Goal: Task Accomplishment & Management: Use online tool/utility

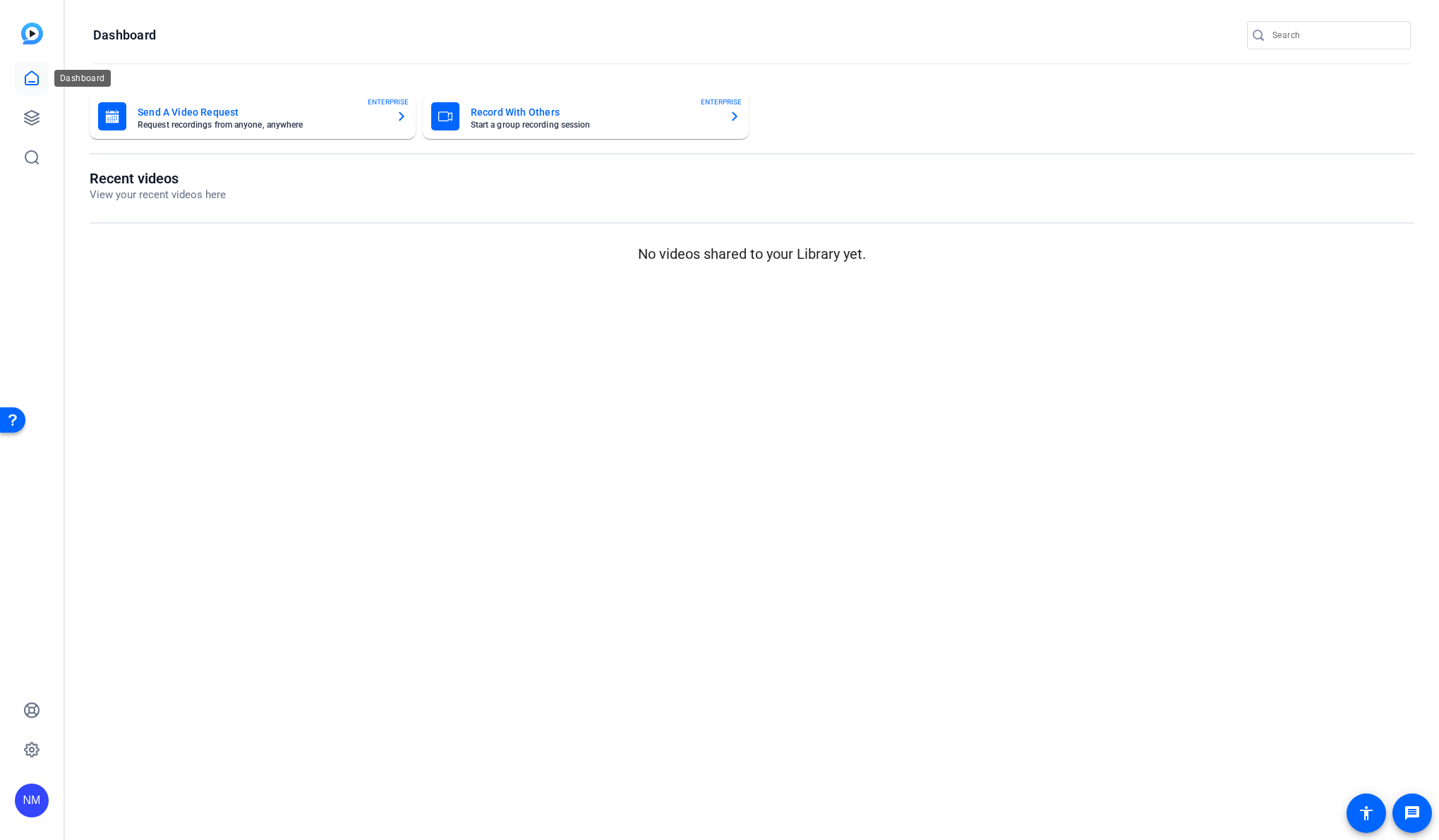
click at [37, 73] on icon at bounding box center [31, 78] width 17 height 17
click at [34, 122] on icon at bounding box center [31, 118] width 14 height 14
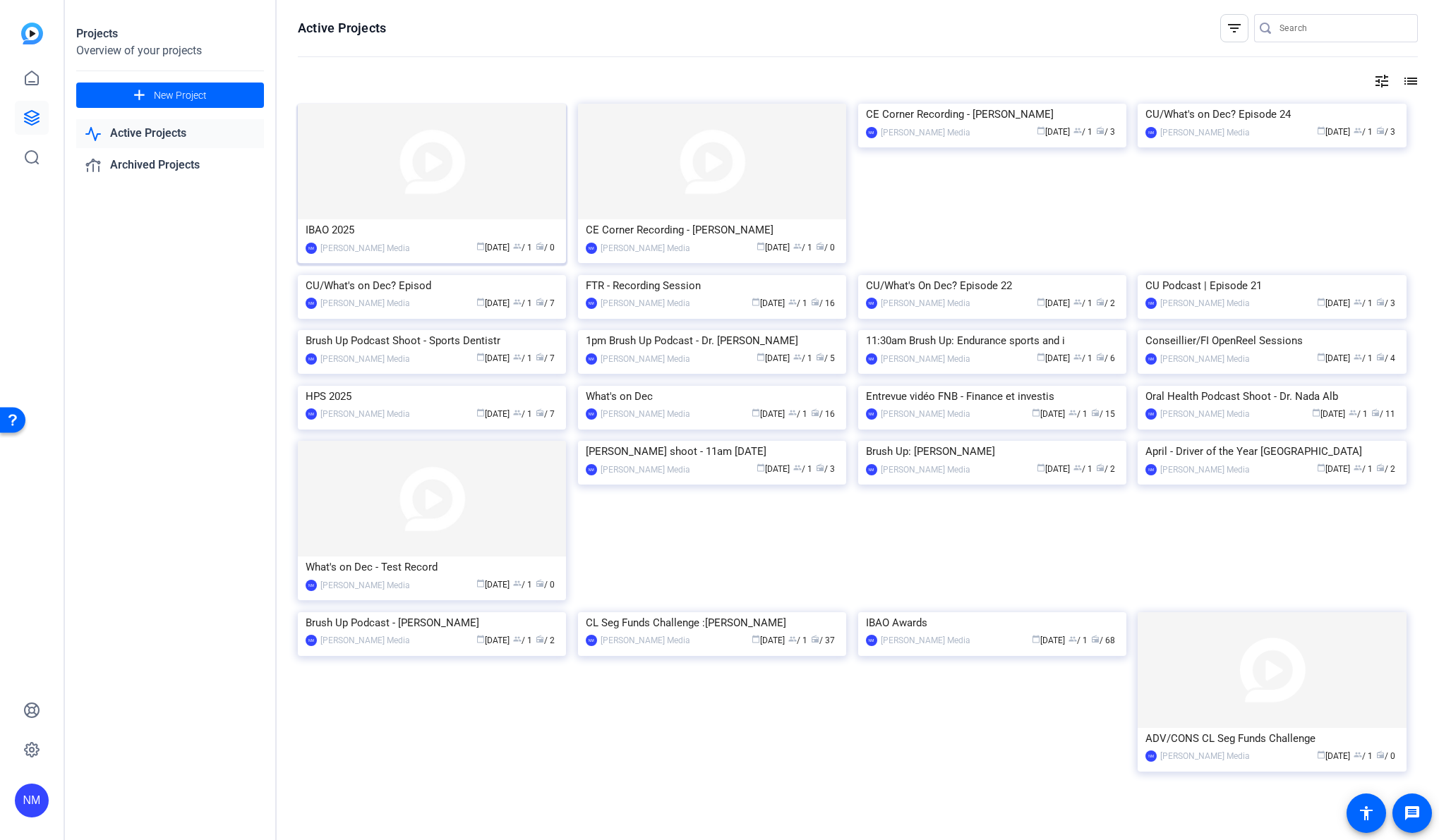
click at [498, 200] on img at bounding box center [431, 161] width 268 height 116
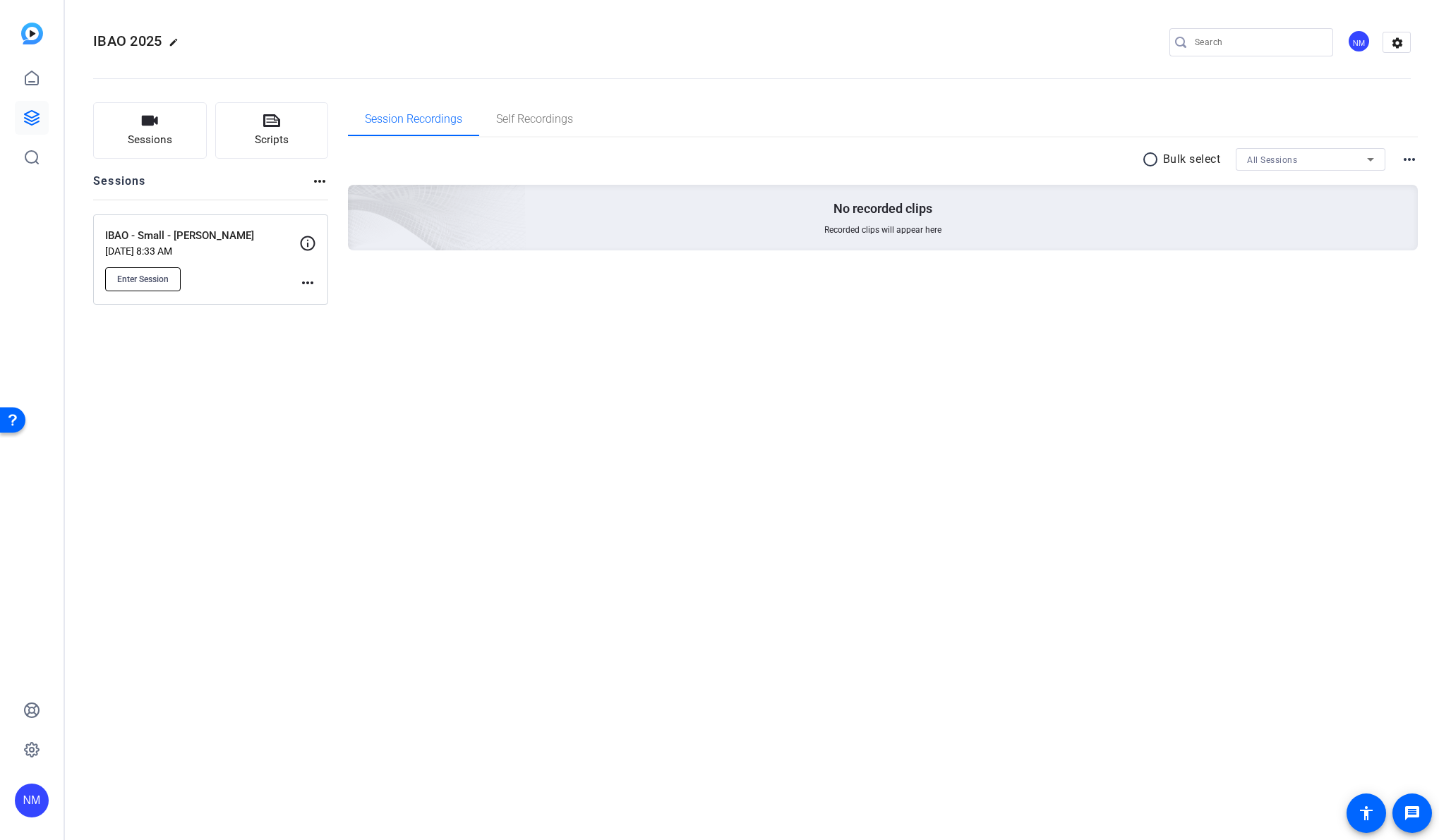
click at [159, 281] on span "Enter Session" at bounding box center [142, 279] width 51 height 11
click at [309, 285] on mat-icon "more_horiz" at bounding box center [308, 283] width 17 height 17
click at [572, 284] on div at bounding box center [719, 420] width 1439 height 840
click at [1416, 160] on mat-icon "more_horiz" at bounding box center [1409, 159] width 17 height 17
click at [606, 331] on div at bounding box center [719, 420] width 1439 height 840
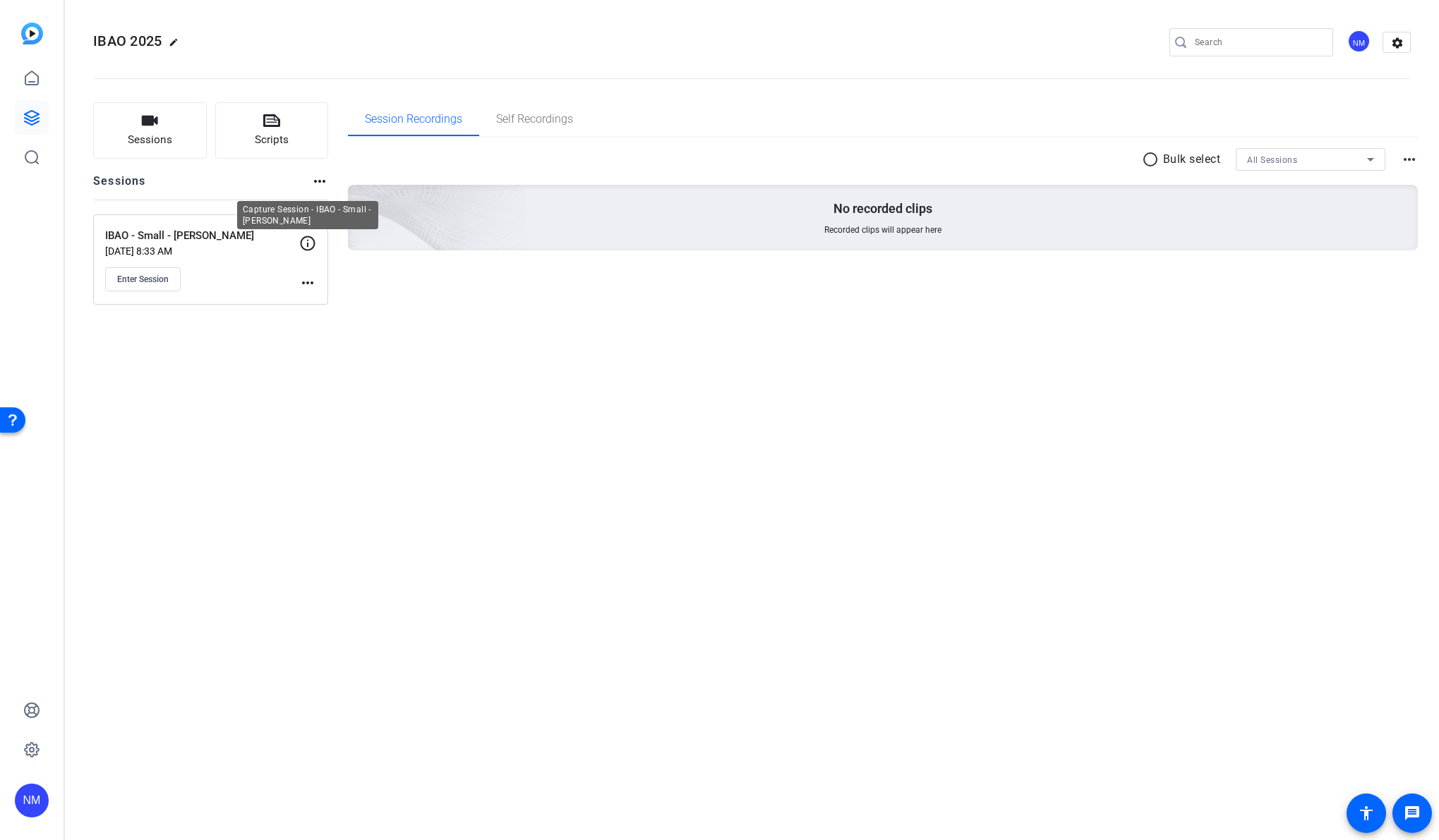
click at [308, 239] on icon at bounding box center [308, 243] width 17 height 17
click at [304, 279] on mat-icon "more_horiz" at bounding box center [308, 283] width 17 height 17
click at [335, 304] on span "Edit Session" at bounding box center [343, 304] width 64 height 17
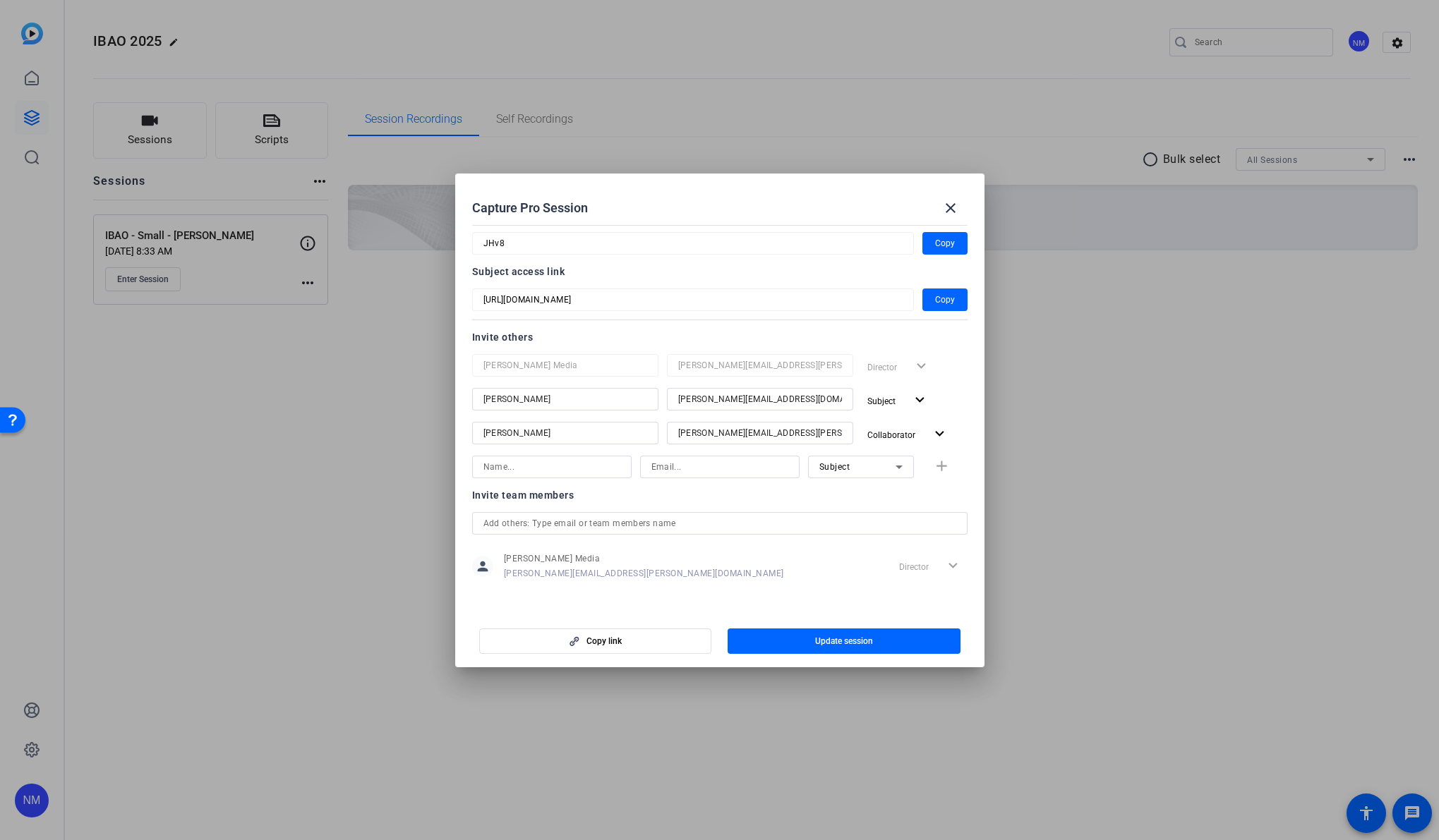
scroll to position [86, 0]
click at [531, 469] on input at bounding box center [552, 464] width 137 height 17
click at [572, 464] on input at bounding box center [552, 464] width 137 height 17
paste input "phil@newcom.ca"
type input "phil@newcom.ca"
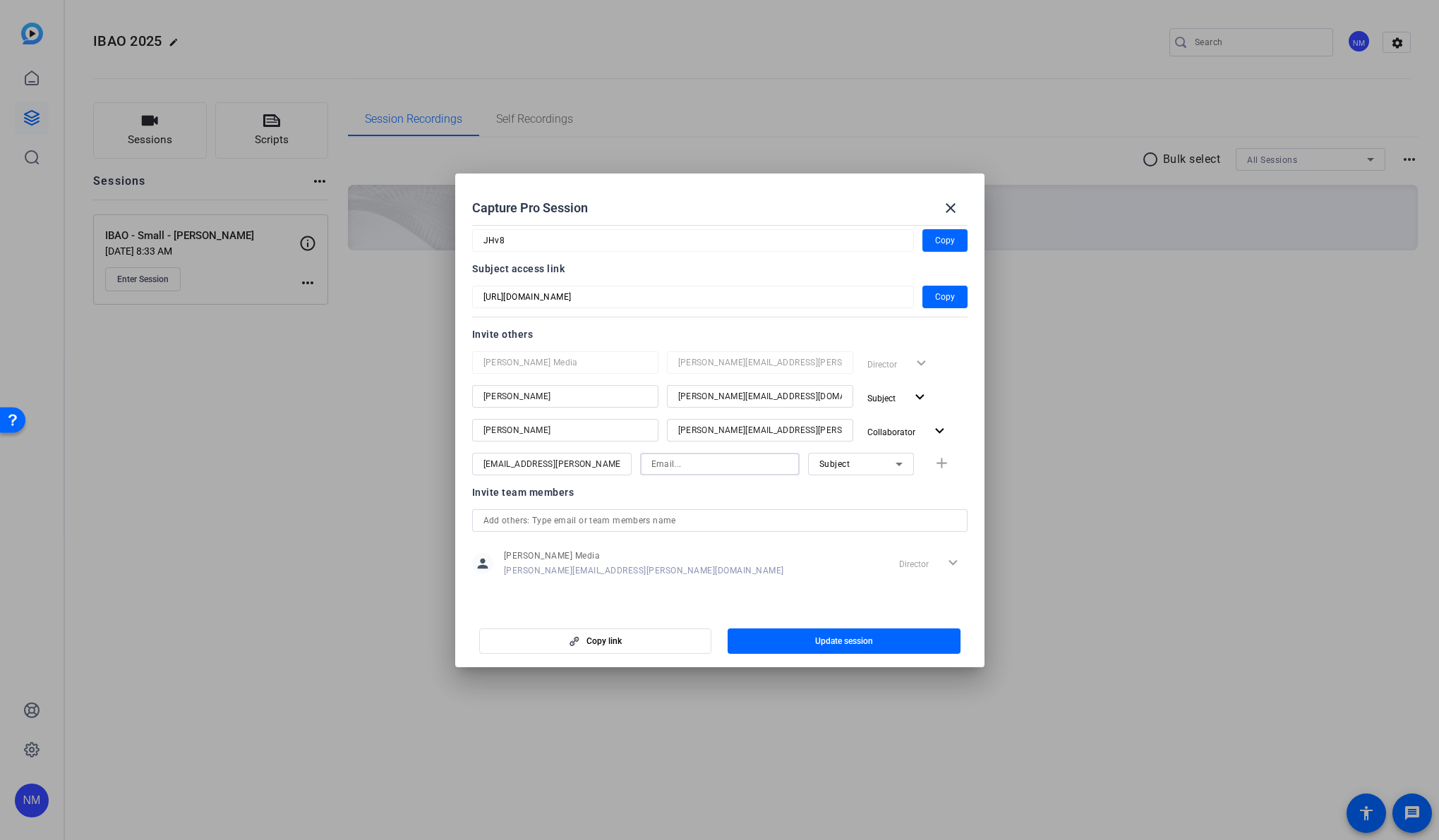
click at [708, 464] on input at bounding box center [719, 464] width 137 height 17
paste input "phil@newcom.ca"
type input "phil@newcom.ca"
drag, startPoint x: 565, startPoint y: 461, endPoint x: 512, endPoint y: 446, distance: 55.1
click at [512, 446] on div "Newcom Media tim@newcom.ca Director expand_more Bruce McKay bruce@mackayinsuran…" at bounding box center [719, 413] width 495 height 124
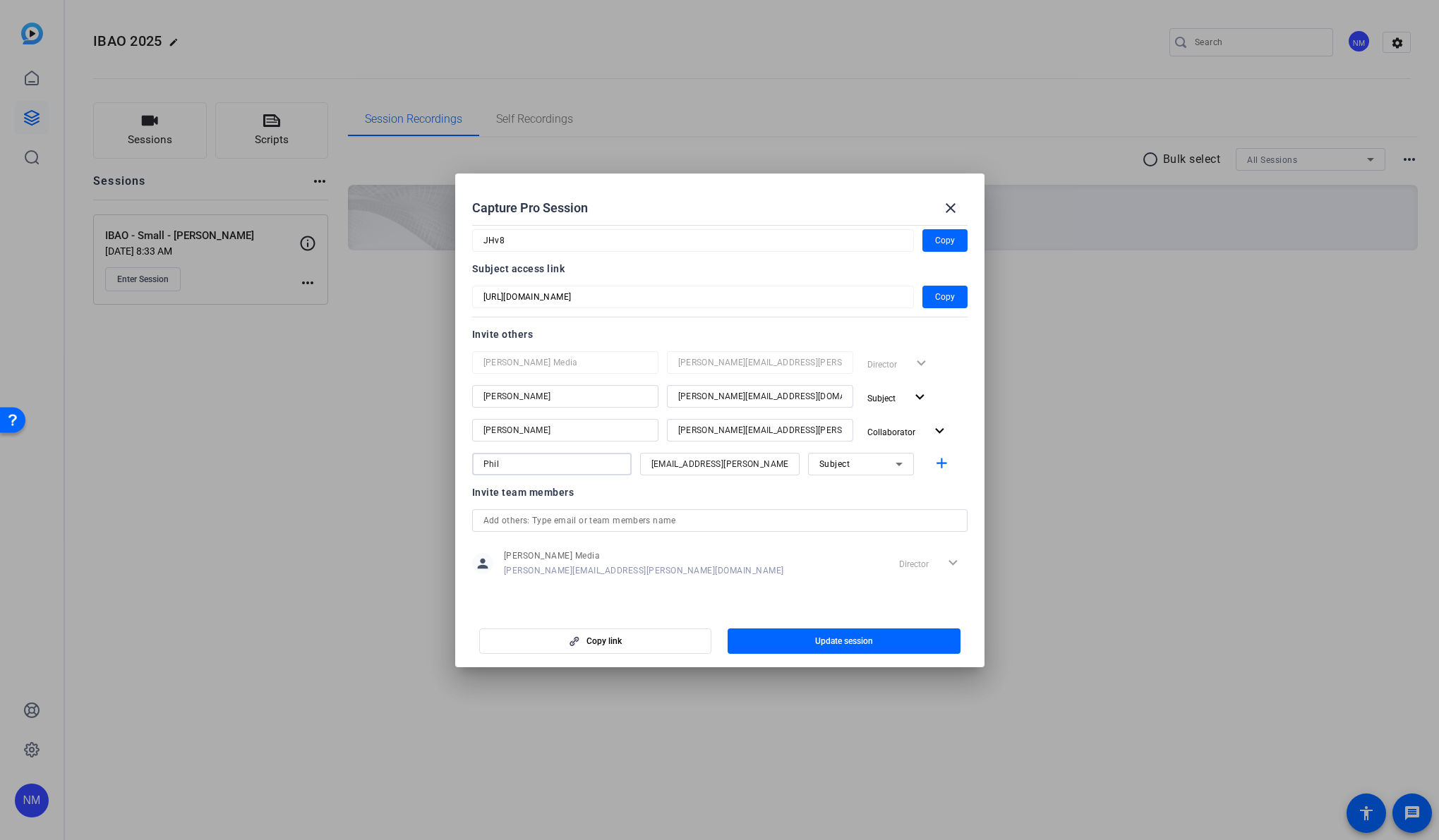
type input "Phil"
click at [876, 468] on div "Subject" at bounding box center [858, 464] width 77 height 18
click at [842, 513] on span "Watcher" at bounding box center [829, 515] width 34 height 17
click at [803, 564] on div "person Newcom Media tim@newcom.ca Director expand_more" at bounding box center [719, 564] width 495 height 35
click at [848, 644] on span "Update session" at bounding box center [844, 641] width 58 height 11
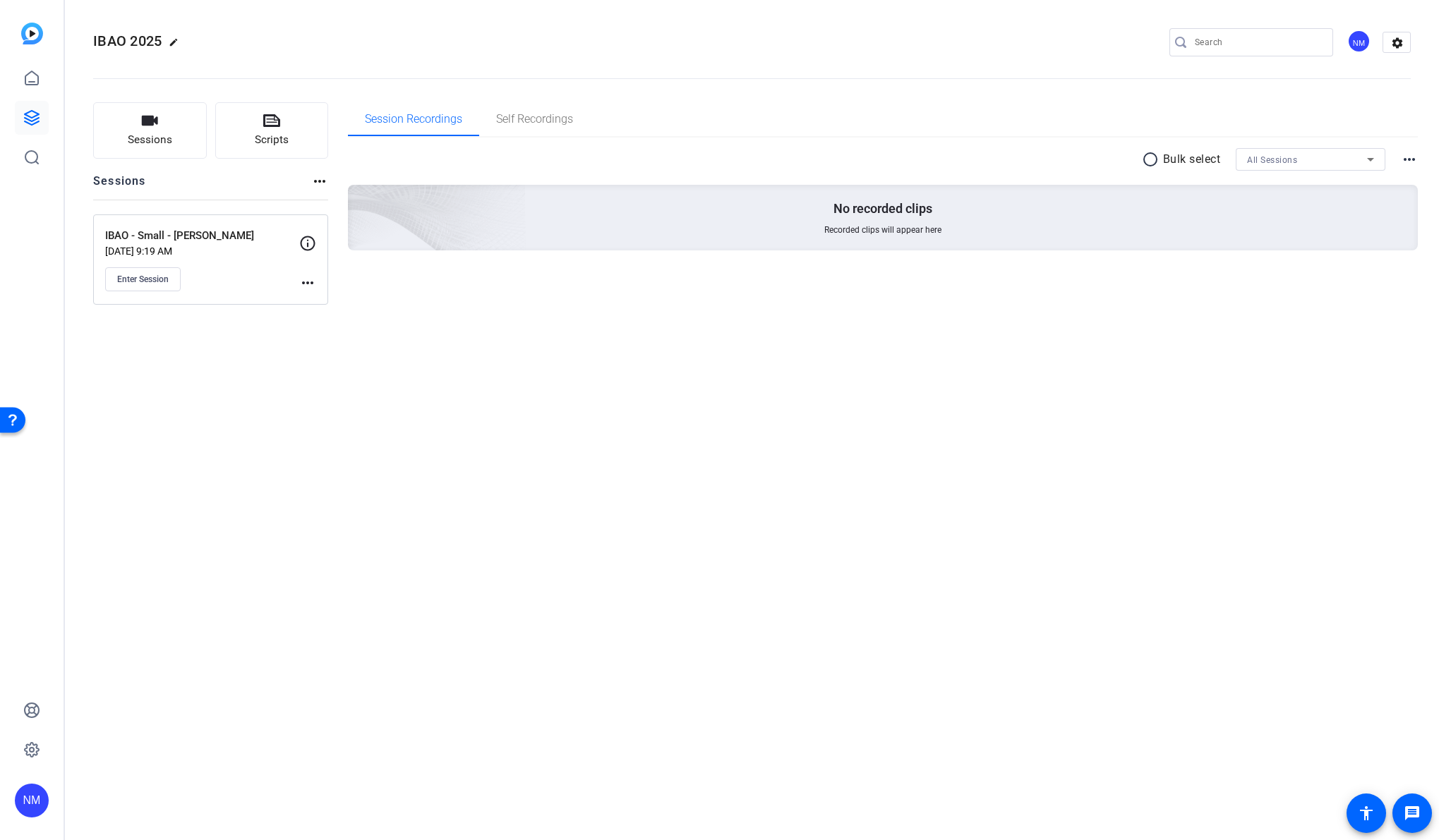
click at [313, 285] on mat-icon "more_horiz" at bounding box center [308, 283] width 17 height 17
click at [332, 300] on span "Edit Session" at bounding box center [343, 304] width 64 height 17
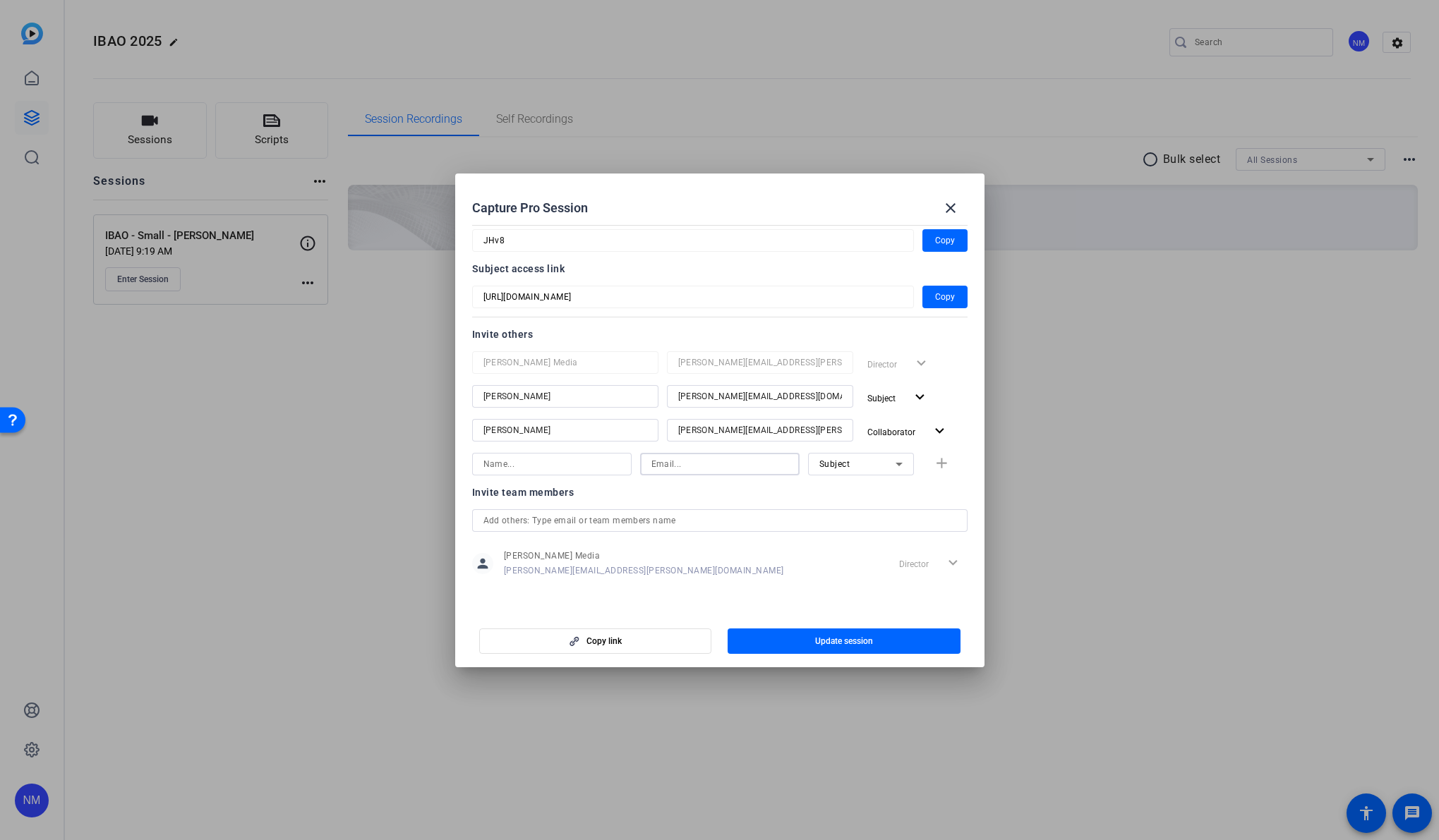
click at [698, 461] on input at bounding box center [719, 464] width 137 height 17
paste input "phil@newcom.ca"
type input "phil@newcom.ca"
click at [765, 492] on div "Invite team members" at bounding box center [719, 493] width 495 height 17
click at [529, 464] on input at bounding box center [552, 464] width 137 height 17
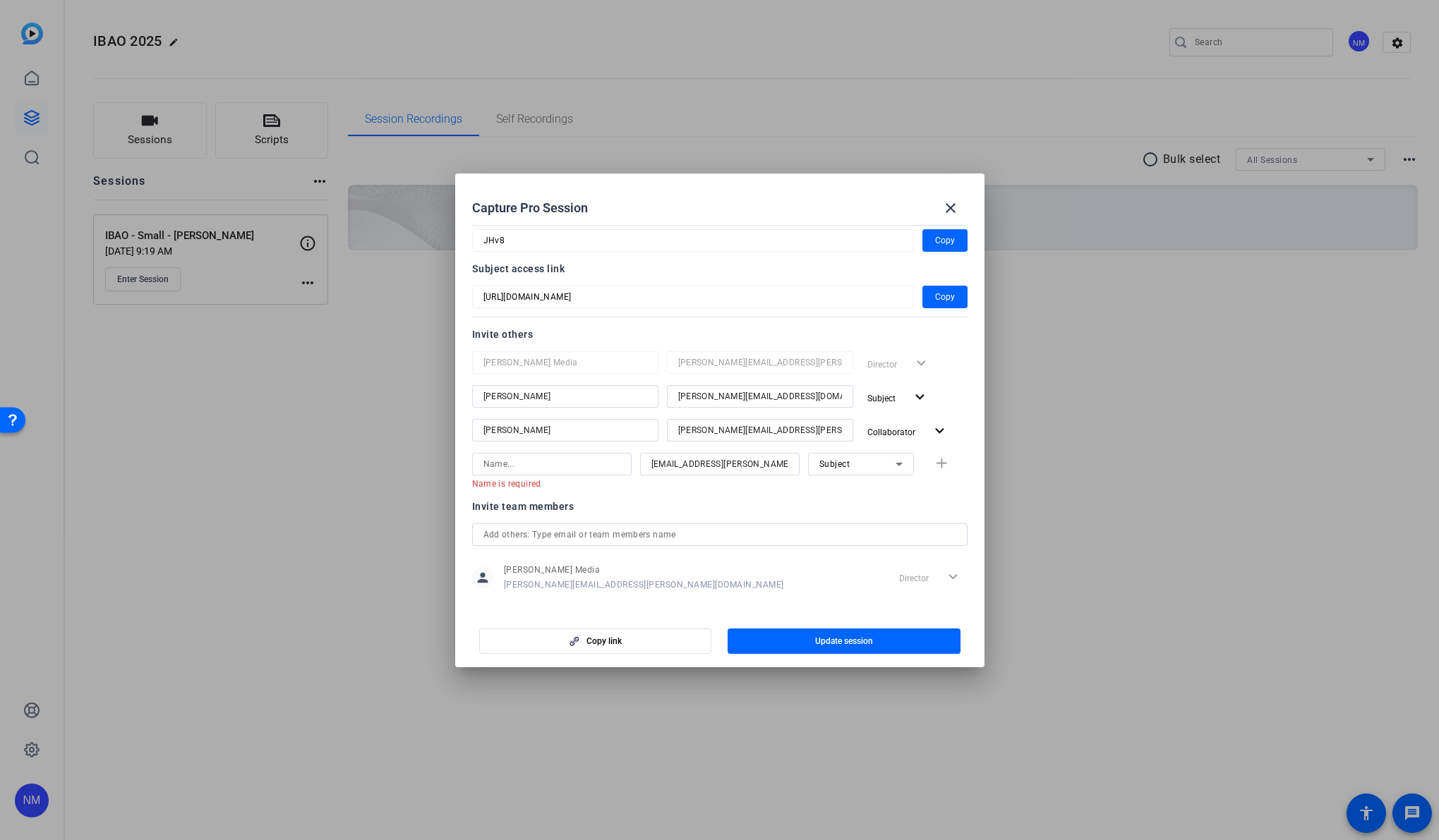
click at [711, 491] on openreel-capture-pro-session-invite-users "Invite others Newcom Media tim@newcom.ca Director expand_more Bruce McKay bruce…" at bounding box center [719, 467] width 495 height 284
click at [562, 467] on input at bounding box center [552, 464] width 137 height 17
type input "D"
type input "Phil"
click at [933, 461] on mat-icon "add" at bounding box center [941, 464] width 18 height 18
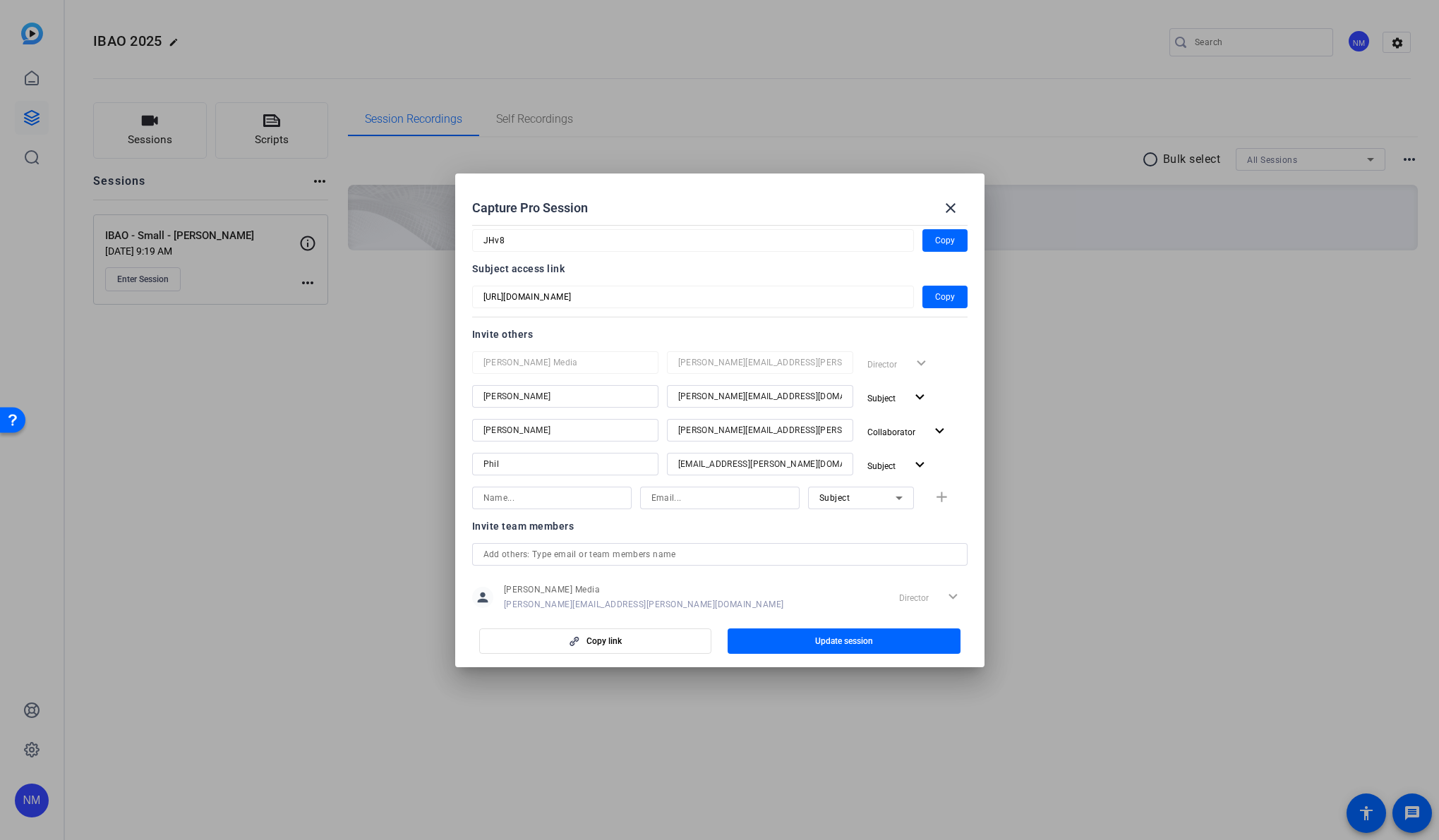
click at [679, 532] on div "Invite team members" at bounding box center [719, 526] width 495 height 17
click at [879, 639] on span "button" at bounding box center [844, 641] width 233 height 34
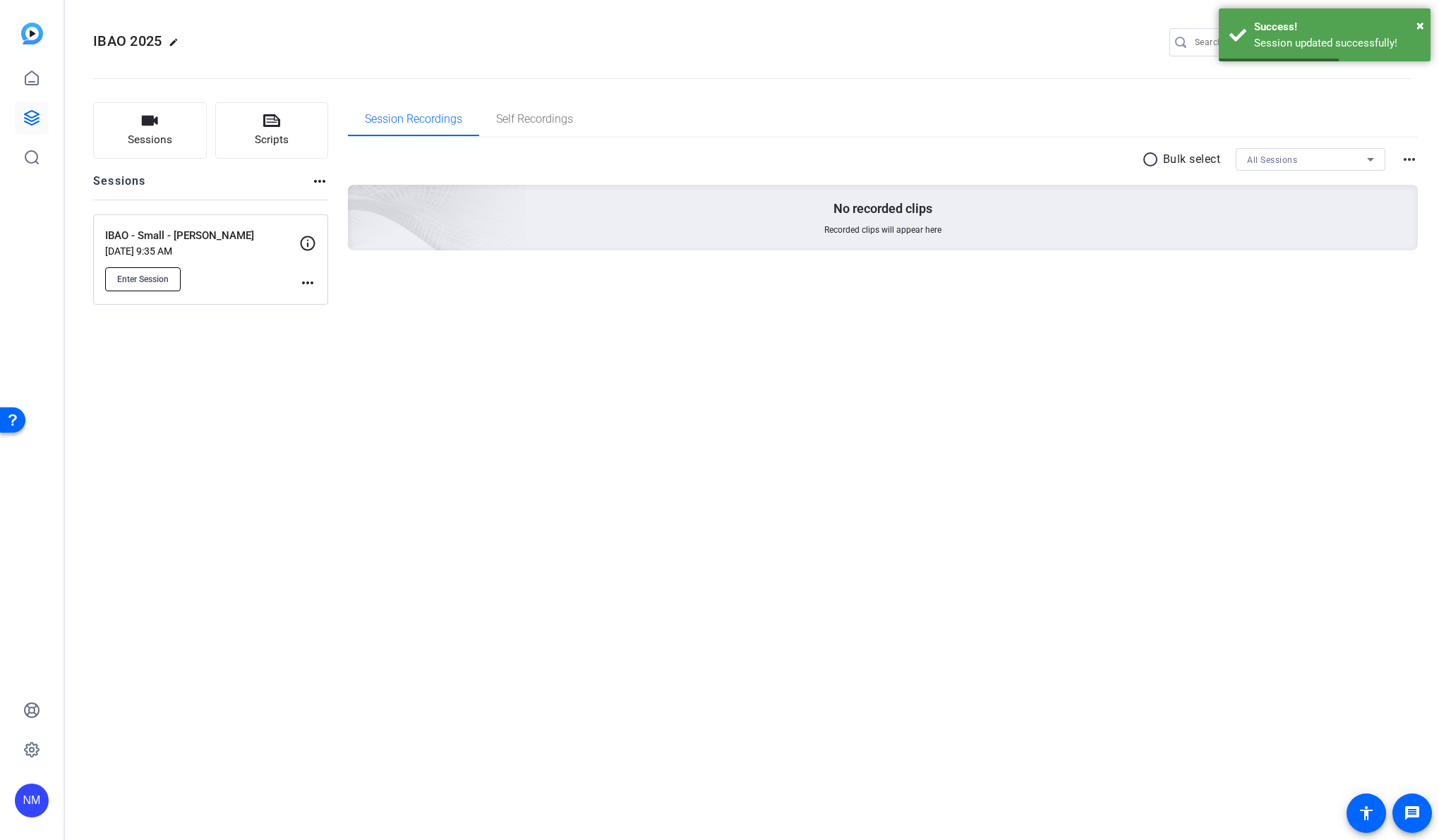
click at [171, 277] on button "Enter Session" at bounding box center [142, 279] width 76 height 24
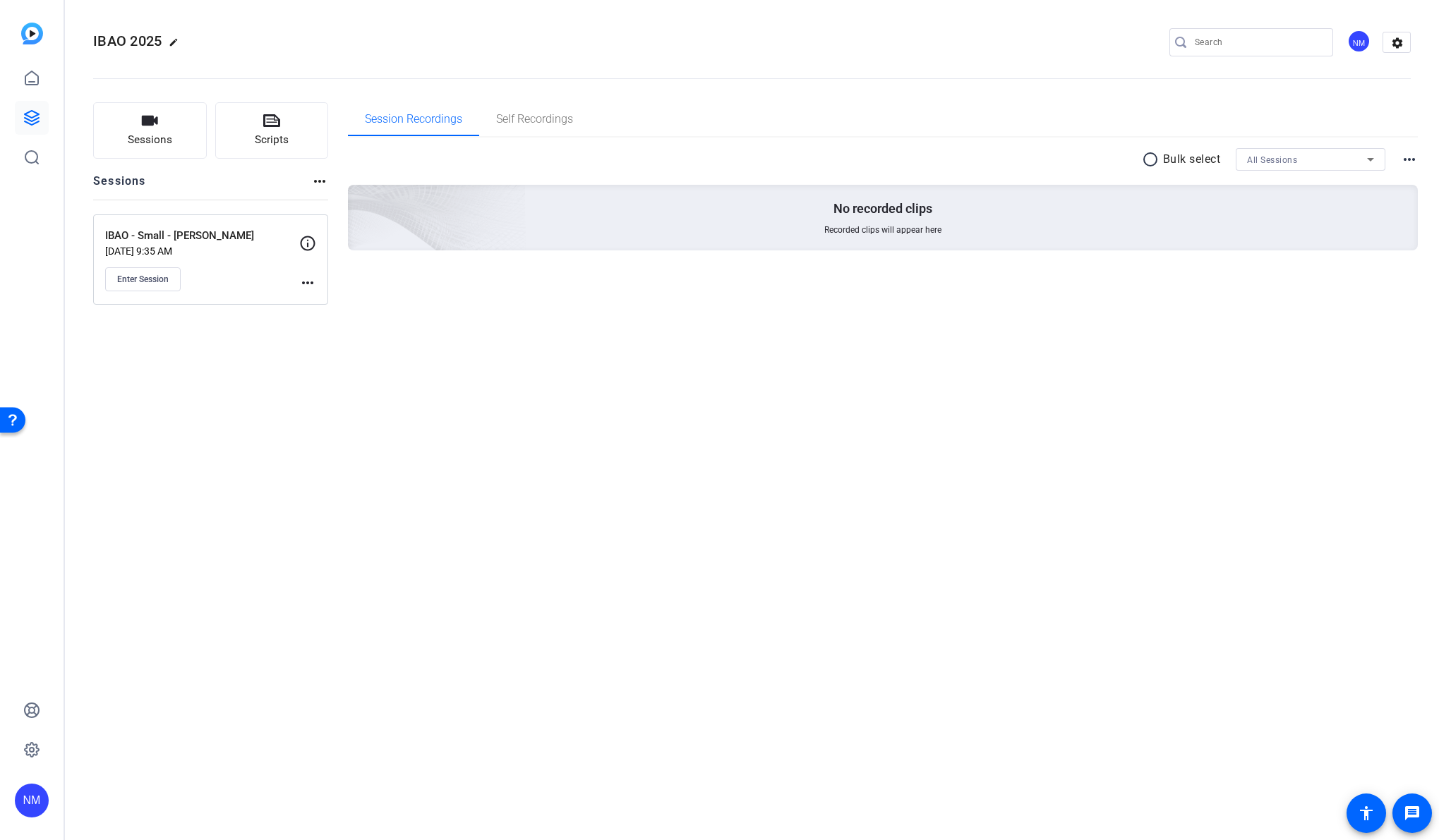
click at [311, 281] on mat-icon "more_horiz" at bounding box center [308, 283] width 17 height 17
click at [687, 457] on div at bounding box center [719, 420] width 1439 height 840
click at [566, 549] on div "IBAO 2025 edit NM settings Sessions Scripts Sessions more_horiz IBAO - Small - …" at bounding box center [752, 420] width 1374 height 840
click at [160, 274] on span "Enter Session" at bounding box center [142, 279] width 51 height 11
click at [307, 282] on mat-icon "more_horiz" at bounding box center [308, 283] width 17 height 17
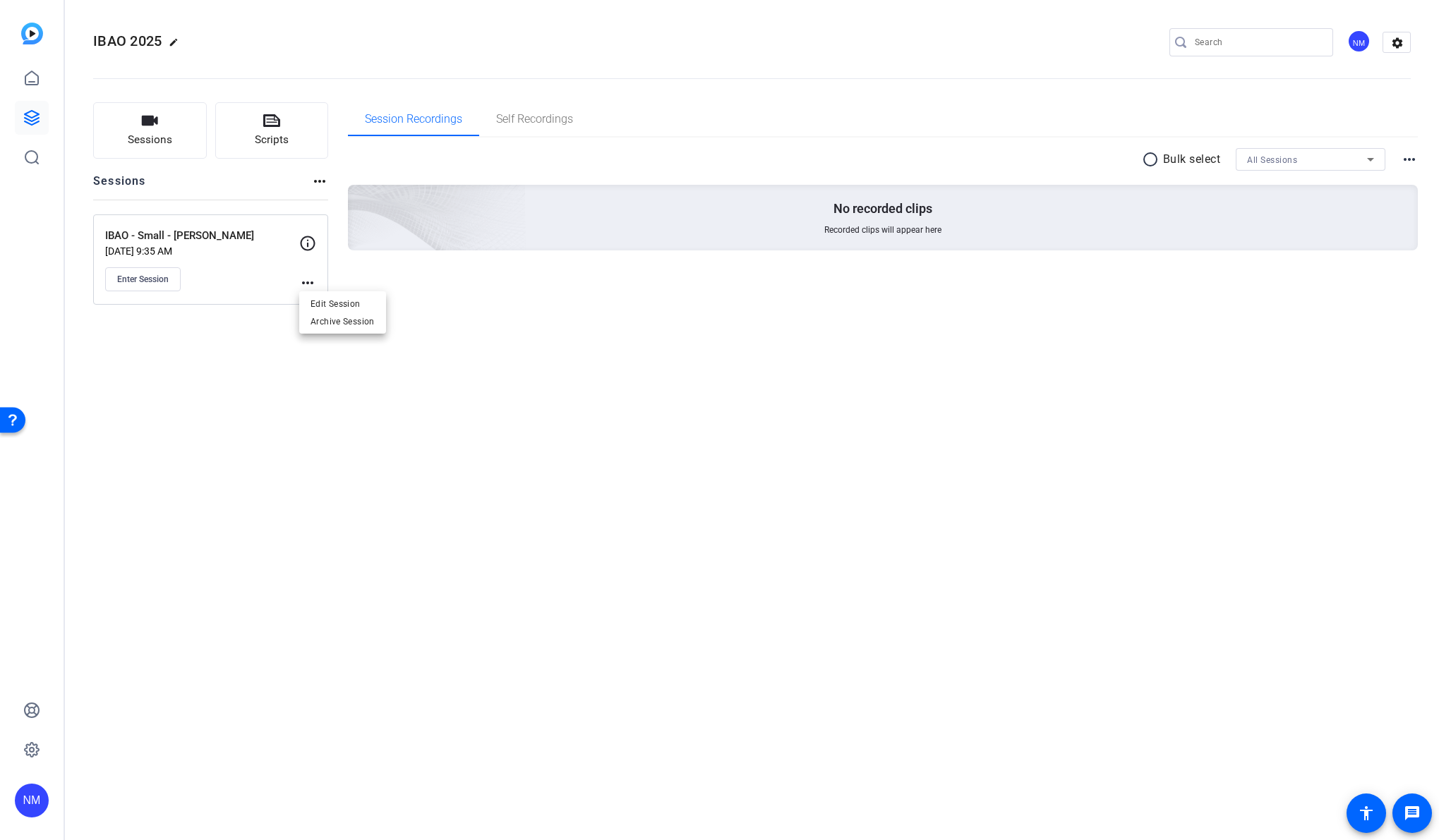
click at [330, 561] on div at bounding box center [719, 420] width 1439 height 840
click at [531, 441] on div "IBAO 2025 edit NM settings Sessions Scripts Sessions more_horiz IBAO - Small - …" at bounding box center [752, 420] width 1374 height 840
click at [311, 282] on mat-icon "more_horiz" at bounding box center [308, 283] width 17 height 17
click at [327, 302] on span "Edit Session" at bounding box center [343, 304] width 64 height 17
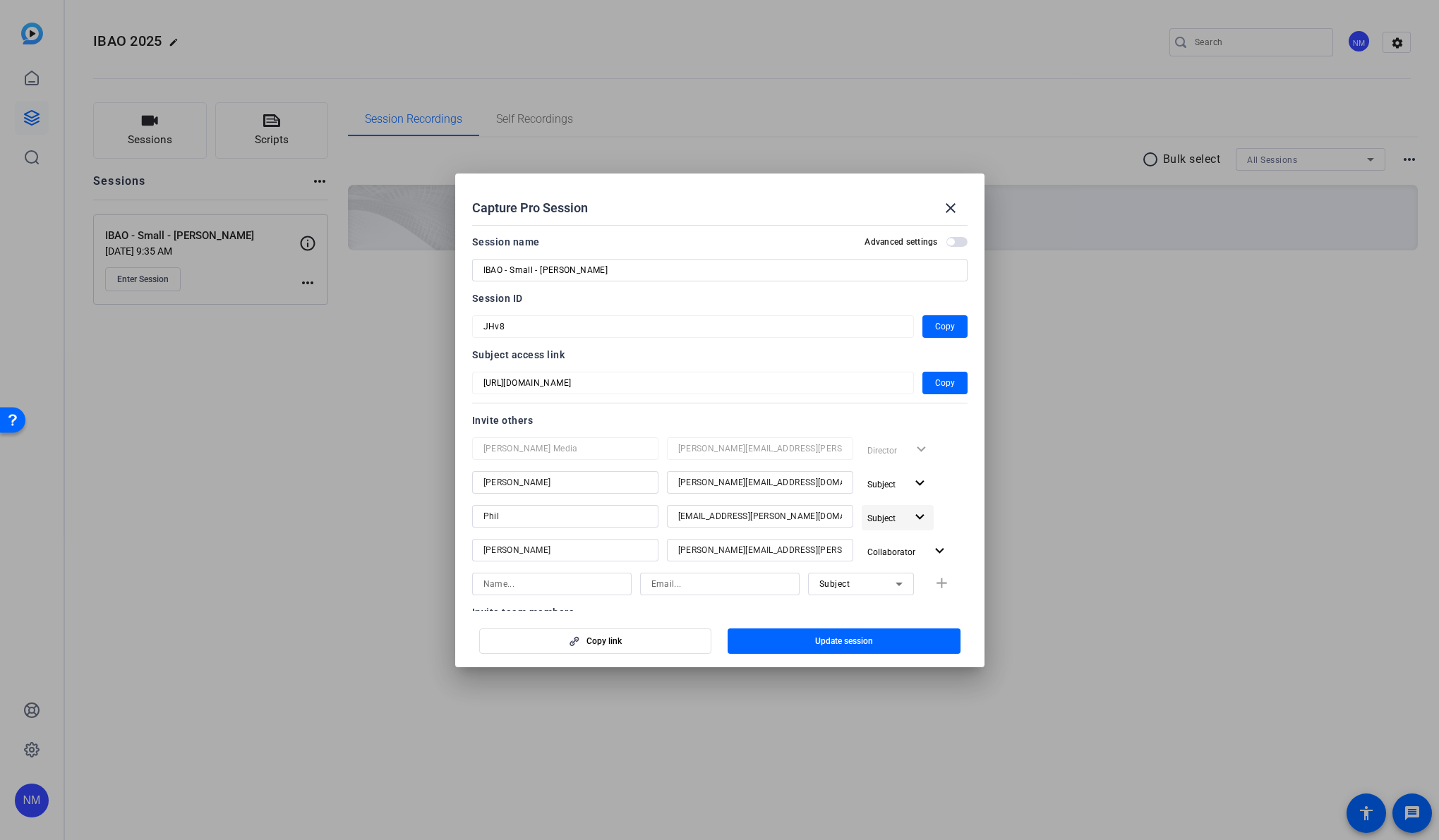
click at [902, 520] on span "button" at bounding box center [897, 518] width 73 height 34
click at [912, 545] on span "Collaborator" at bounding box center [914, 545] width 51 height 10
click at [900, 638] on span "button" at bounding box center [844, 641] width 233 height 34
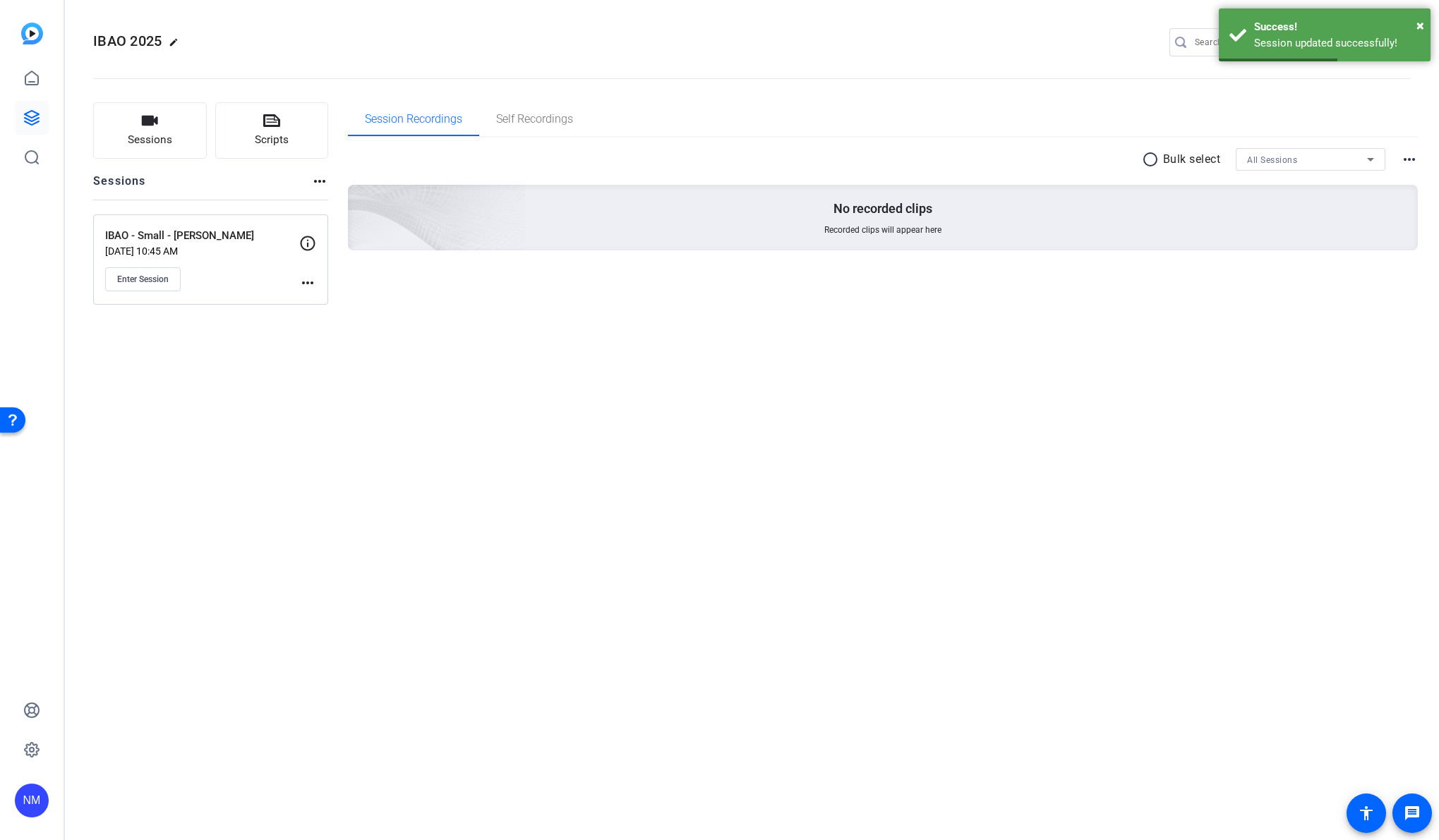
click at [302, 278] on mat-icon "more_horiz" at bounding box center [308, 283] width 17 height 17
click at [349, 444] on div at bounding box center [719, 420] width 1439 height 840
click at [308, 283] on mat-icon "more_horiz" at bounding box center [308, 283] width 17 height 17
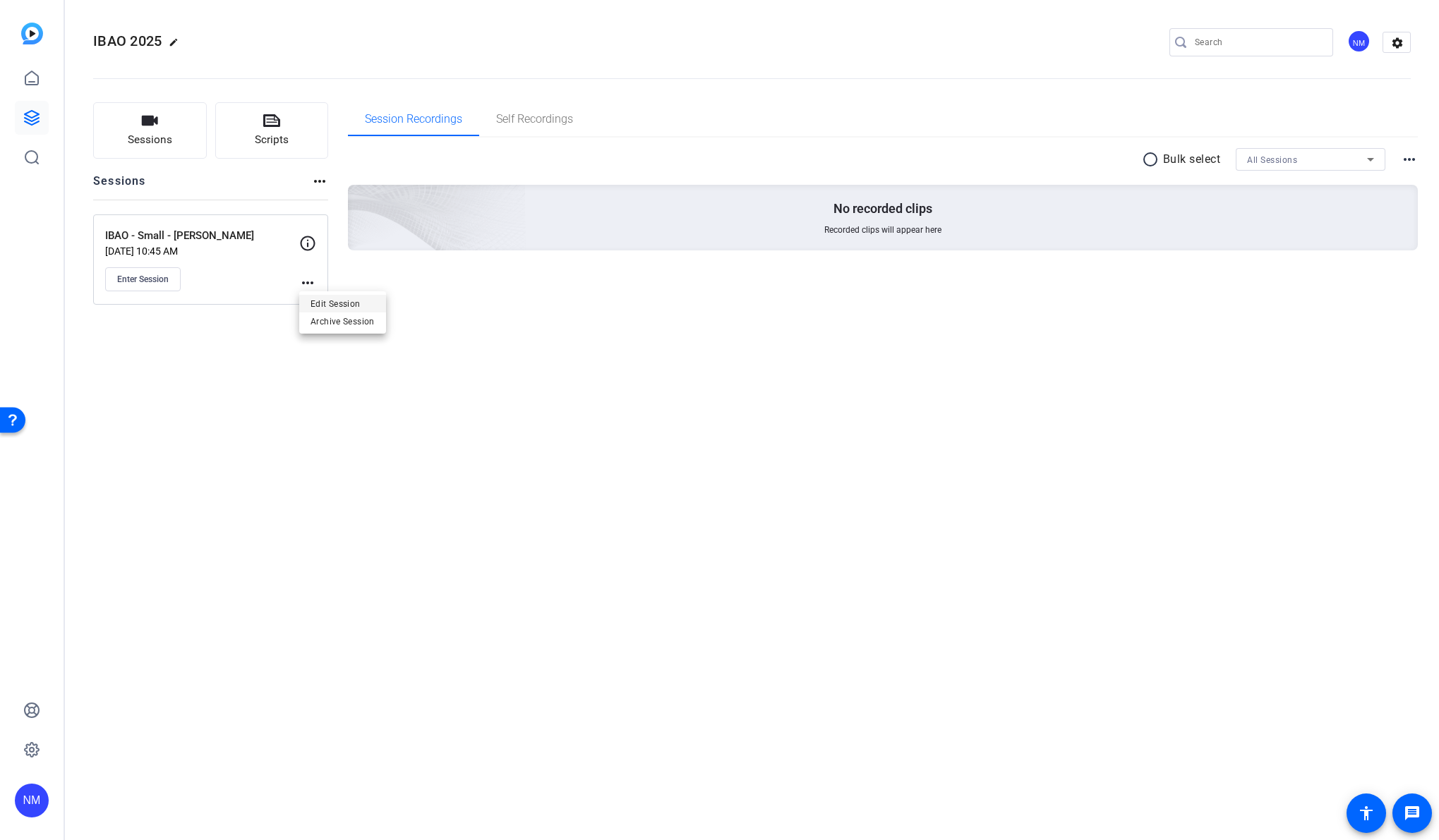
click at [340, 309] on span "Edit Session" at bounding box center [343, 304] width 64 height 17
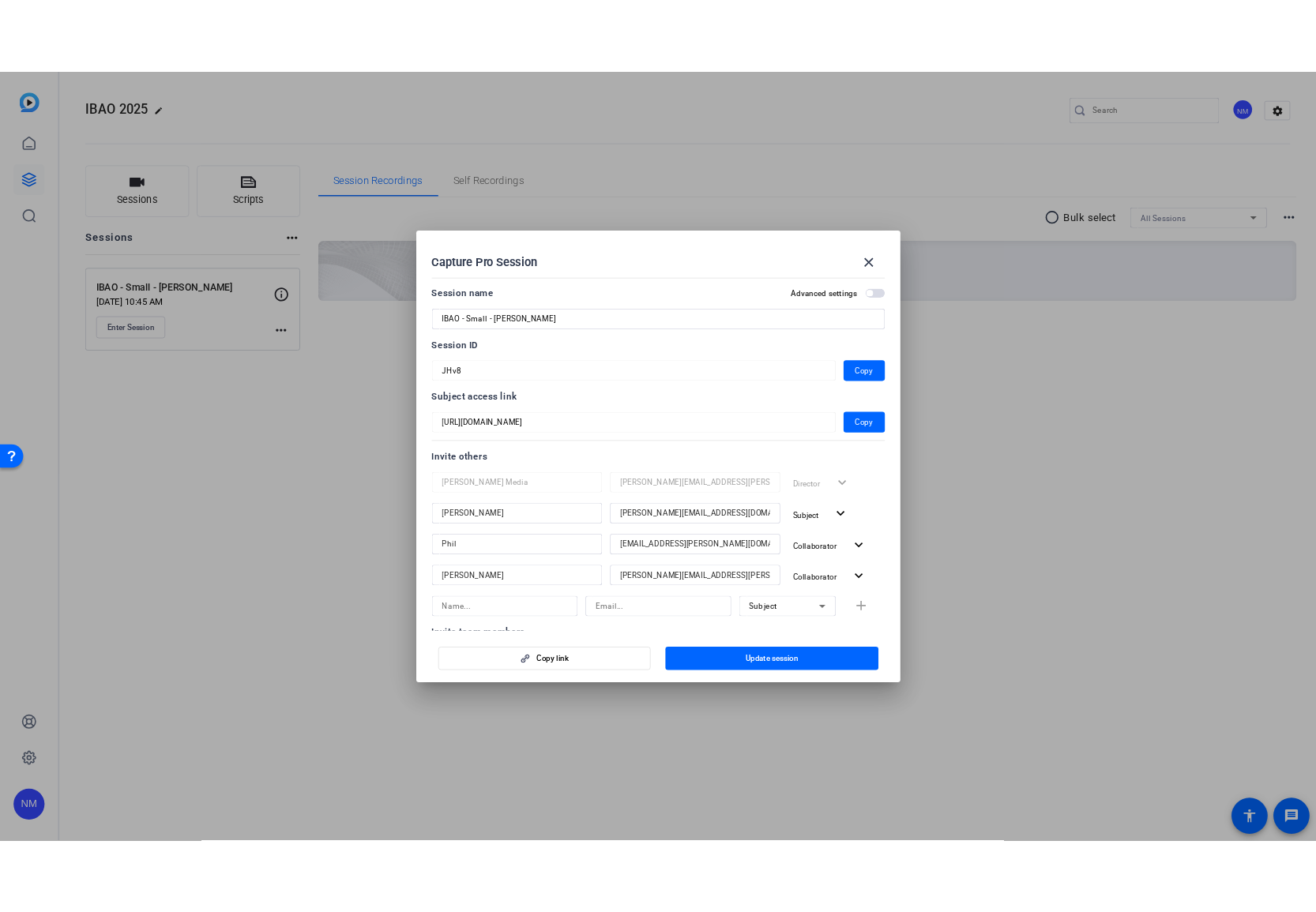
scroll to position [134, 0]
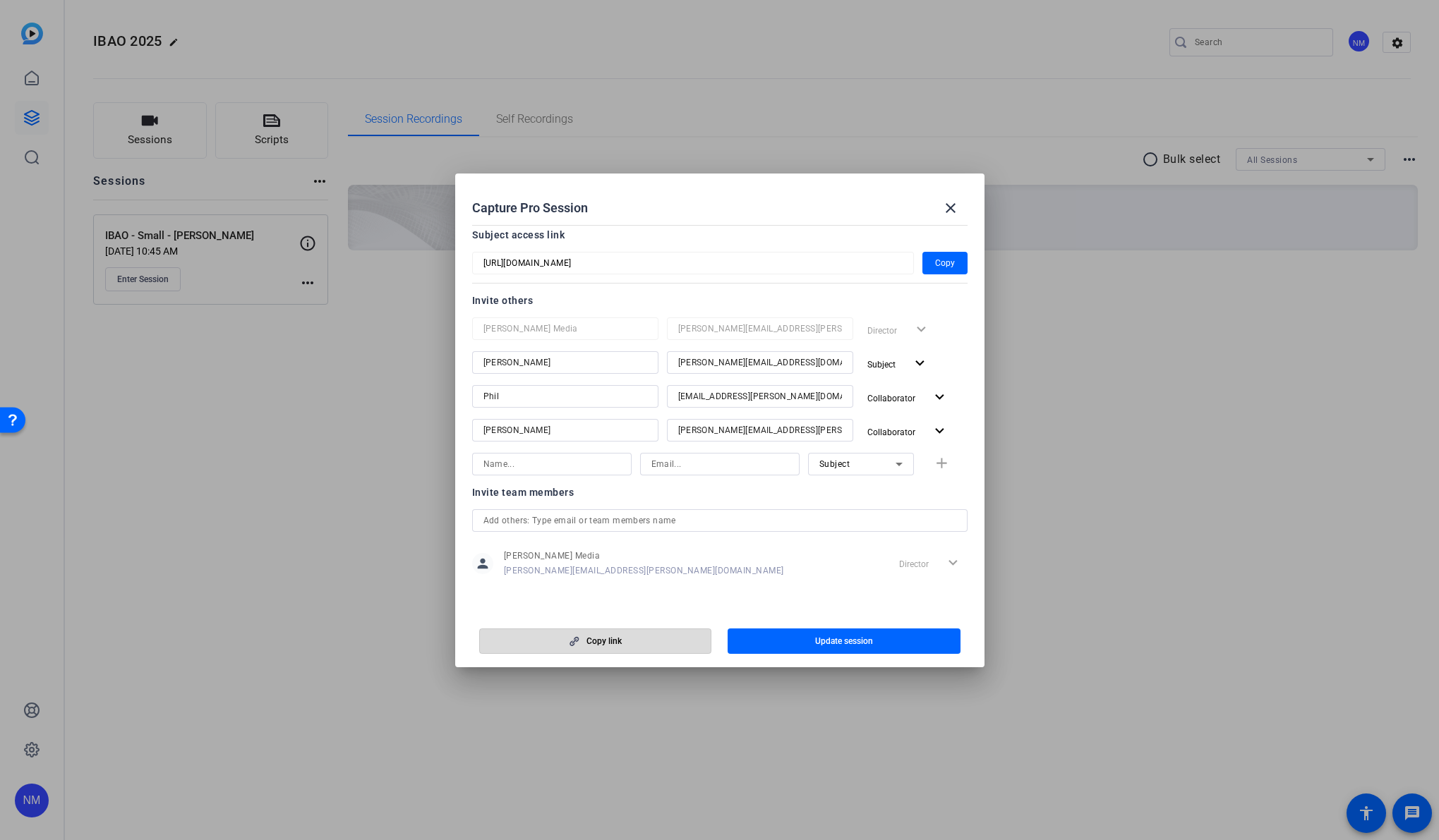
click at [642, 642] on span "button" at bounding box center [595, 641] width 232 height 34
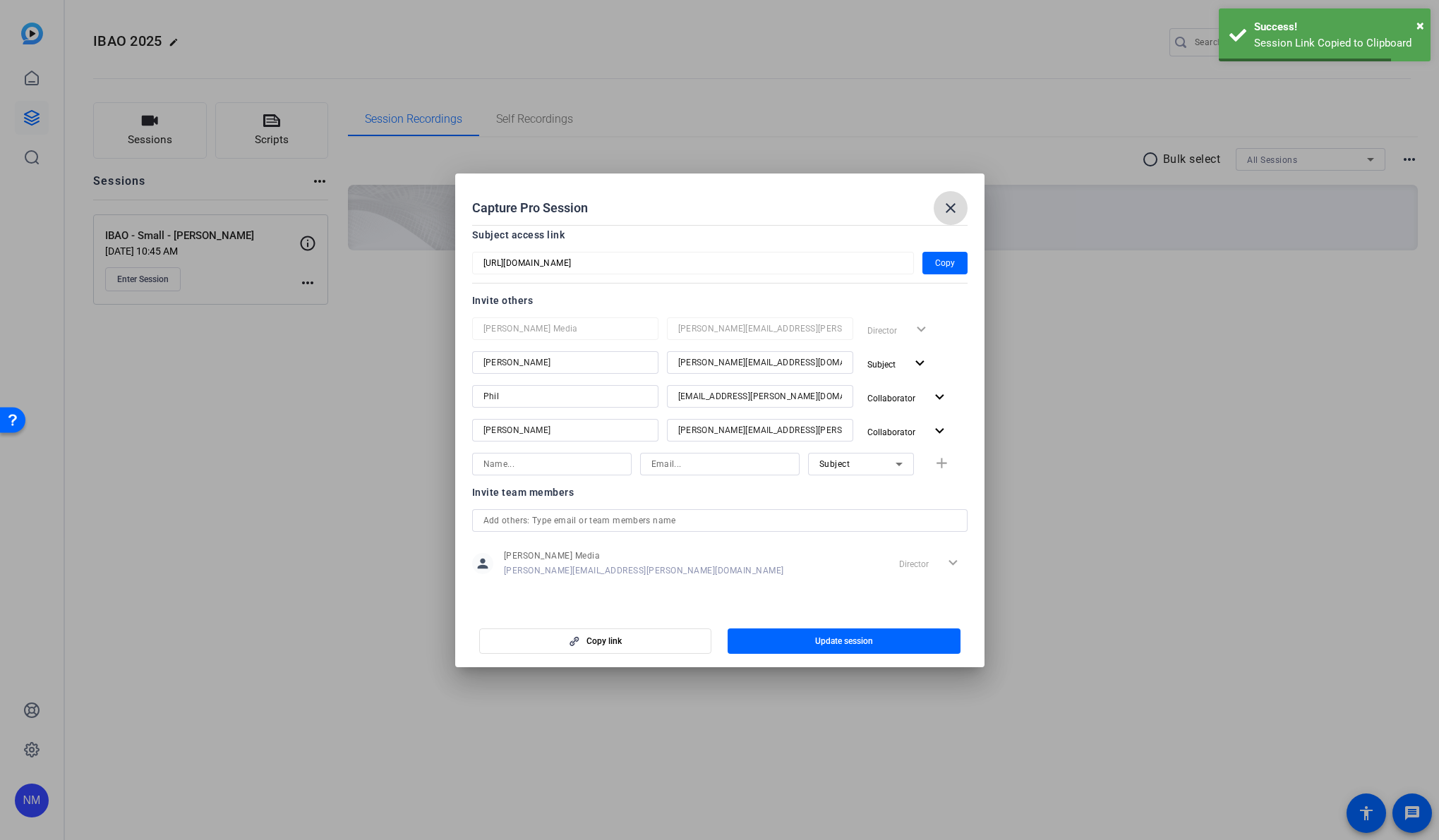
click at [950, 204] on mat-icon "close" at bounding box center [950, 208] width 17 height 17
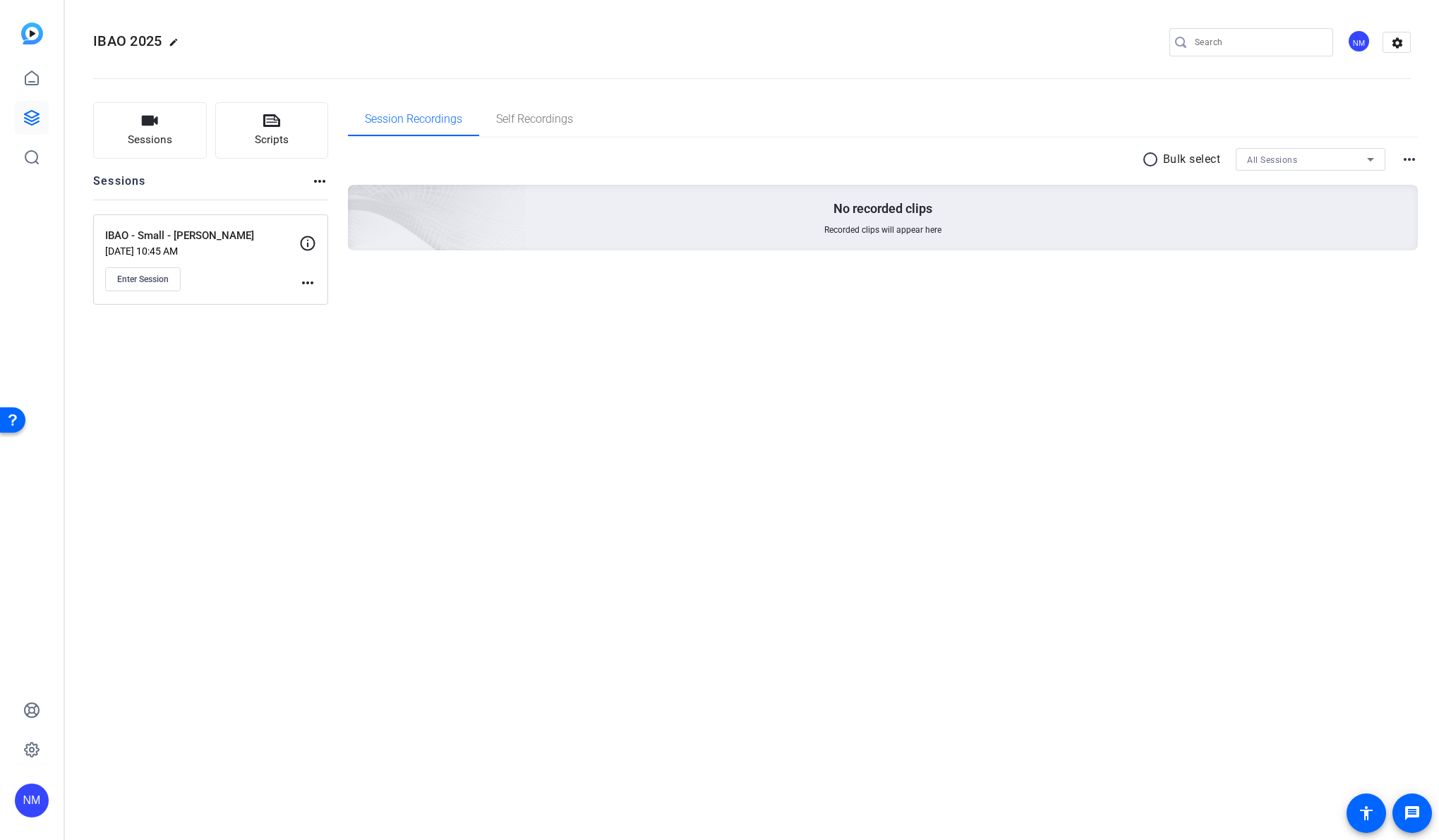
click at [340, 374] on div "IBAO 2025 edit NM settings Sessions Scripts Sessions more_horiz IBAO - Small - …" at bounding box center [752, 420] width 1374 height 840
click at [159, 285] on button "Enter Session" at bounding box center [142, 279] width 76 height 24
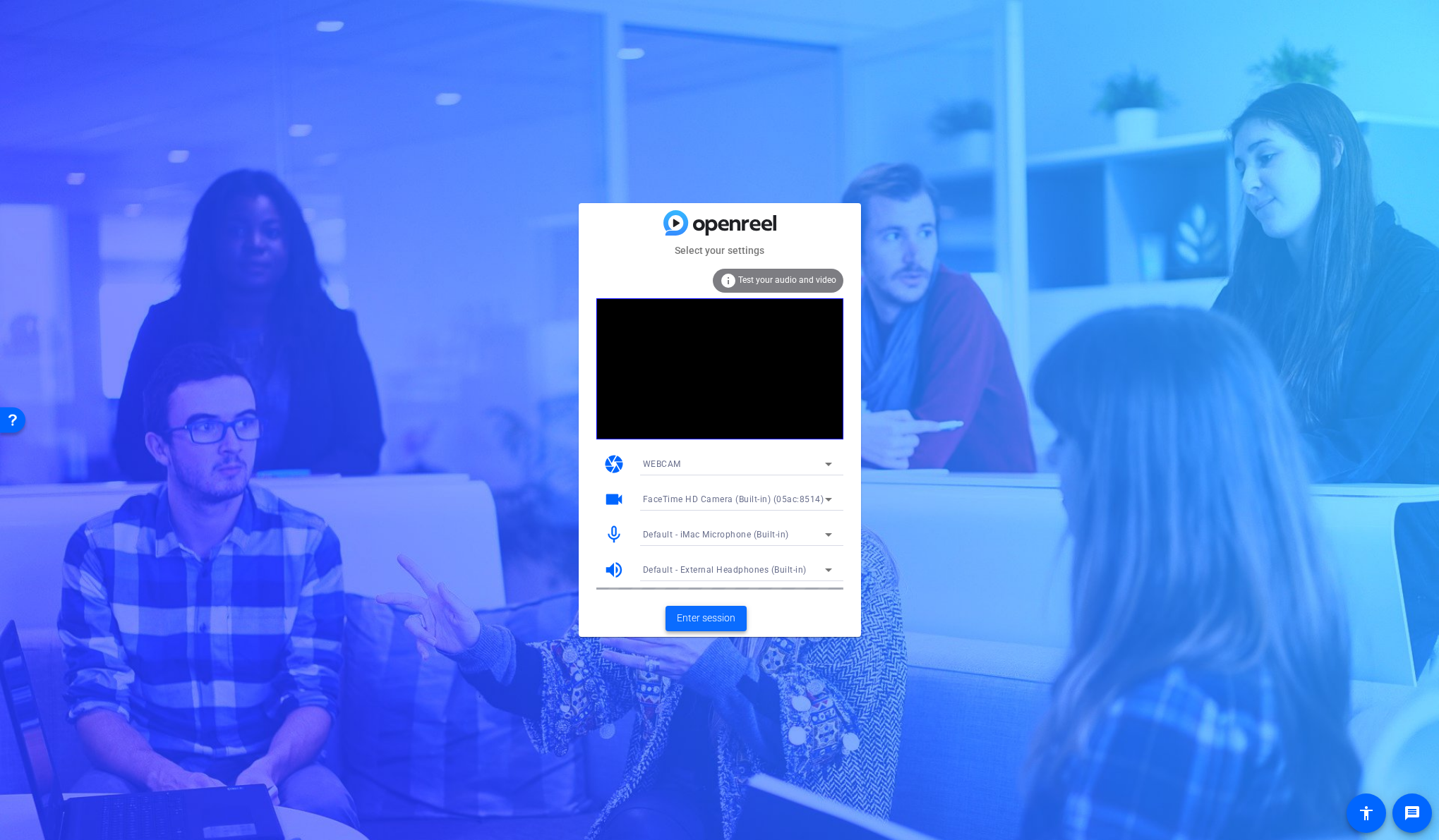
click at [715, 623] on span "Enter session" at bounding box center [706, 618] width 59 height 15
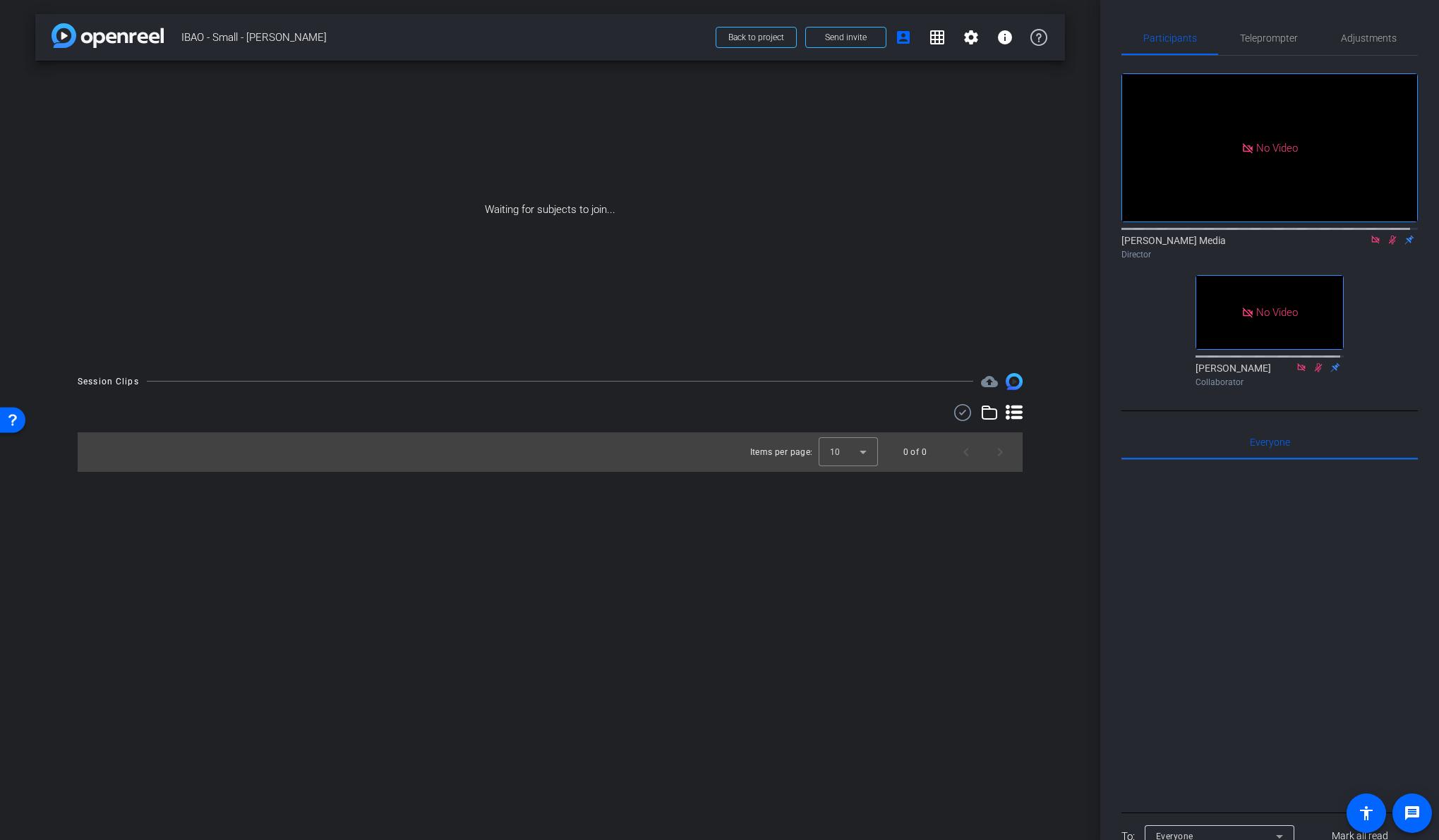
drag, startPoint x: 1133, startPoint y: 308, endPoint x: 1179, endPoint y: 353, distance: 64.4
click at [1133, 309] on div "No Video Newcom Media Director No Video Emily Ferrier Collaborator" at bounding box center [1269, 224] width 296 height 337
click at [1389, 245] on icon at bounding box center [1392, 240] width 8 height 9
click at [1138, 334] on div "No Video Newcom Media Director No Video Emily Ferrier Collaborator" at bounding box center [1269, 224] width 296 height 337
click at [1389, 245] on icon at bounding box center [1392, 240] width 5 height 9
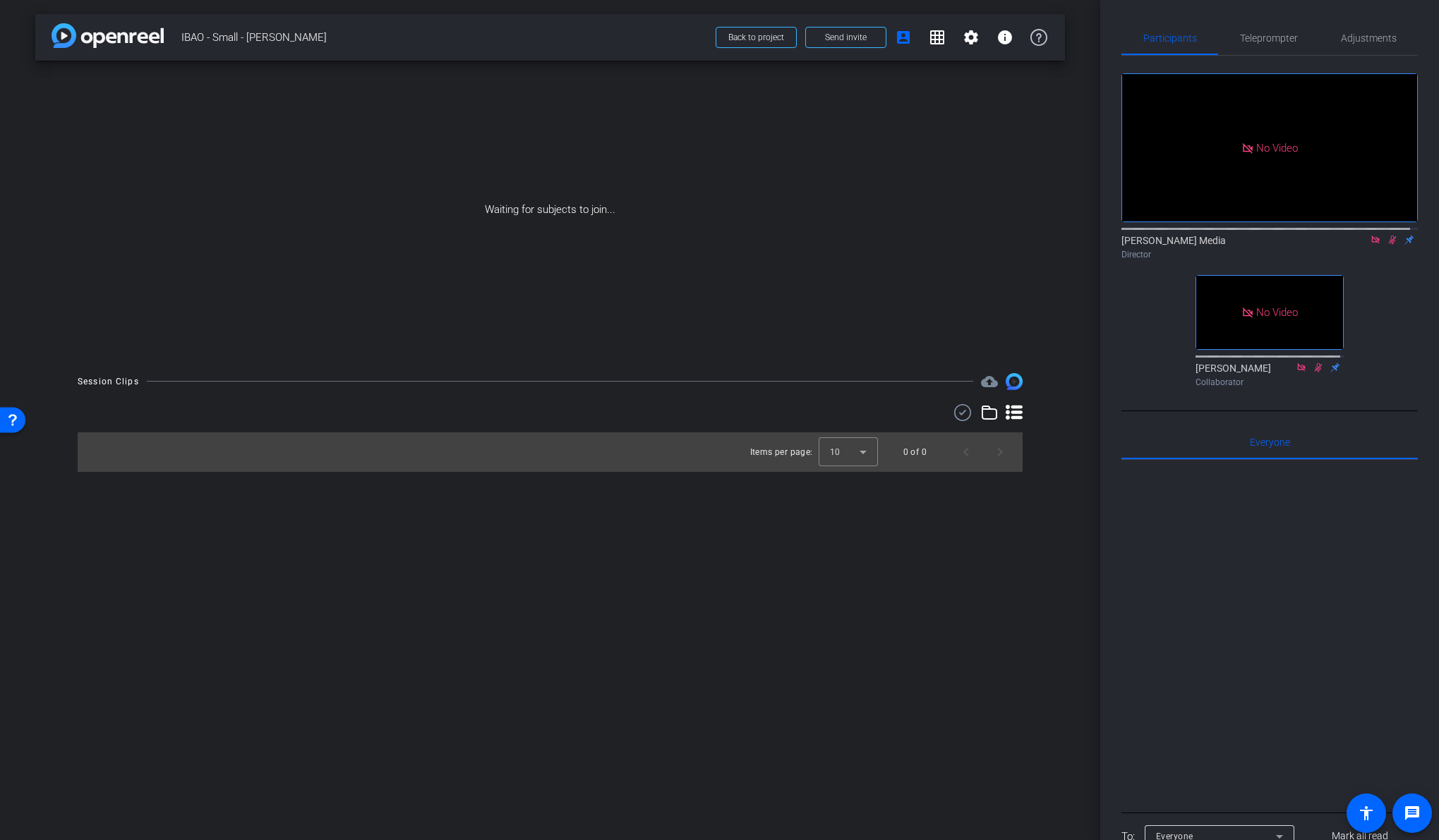
click at [1410, 297] on div "Participants Teleprompter Adjustments No Video Newcom Media Director No Video E…" at bounding box center [1269, 420] width 339 height 840
click at [1386, 245] on icon at bounding box center [1392, 239] width 11 height 10
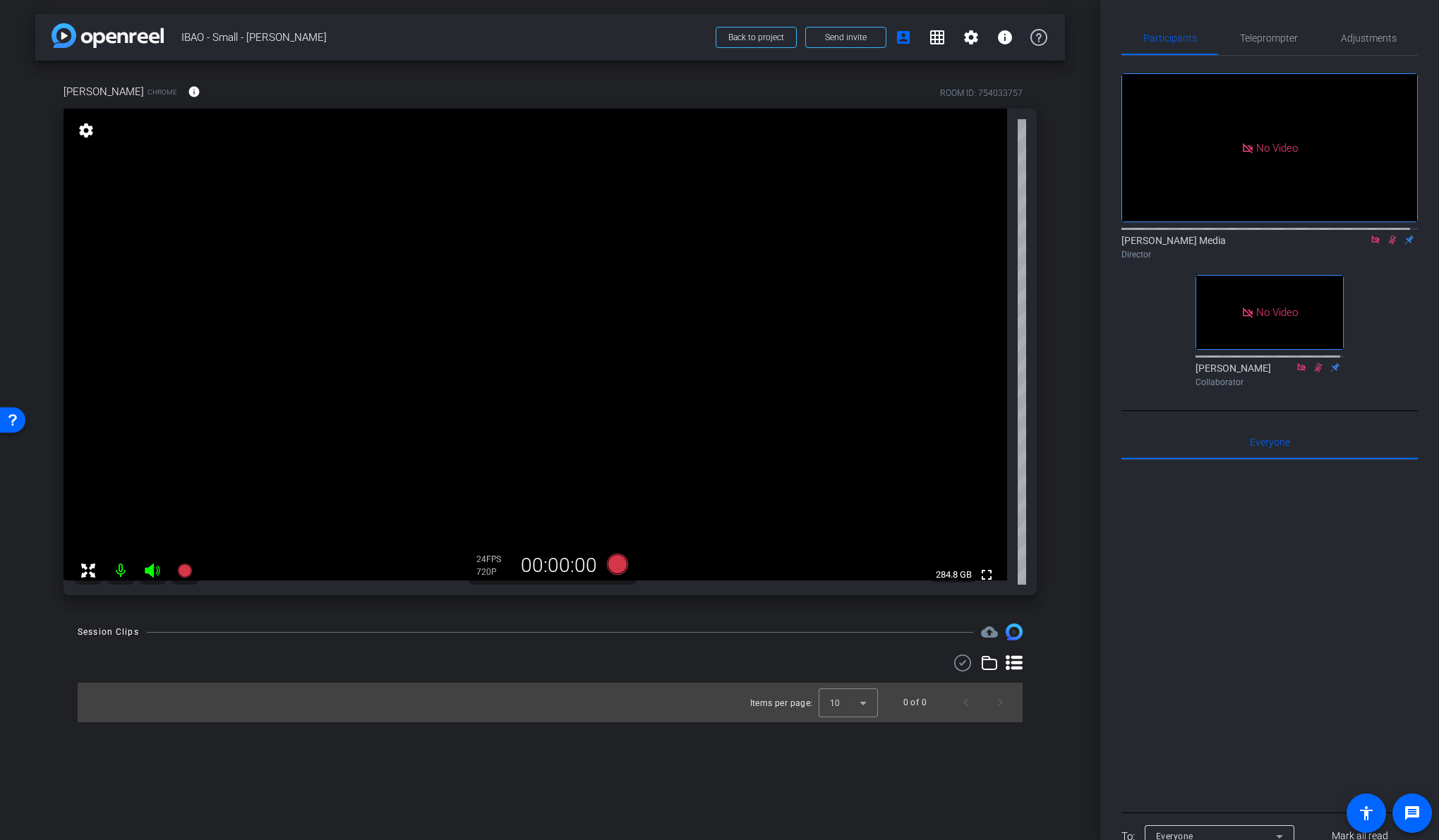
click at [1371, 243] on icon at bounding box center [1375, 239] width 8 height 8
click at [1384, 246] on mat-icon "flip" at bounding box center [1392, 239] width 17 height 13
click at [1369, 245] on icon at bounding box center [1375, 239] width 11 height 10
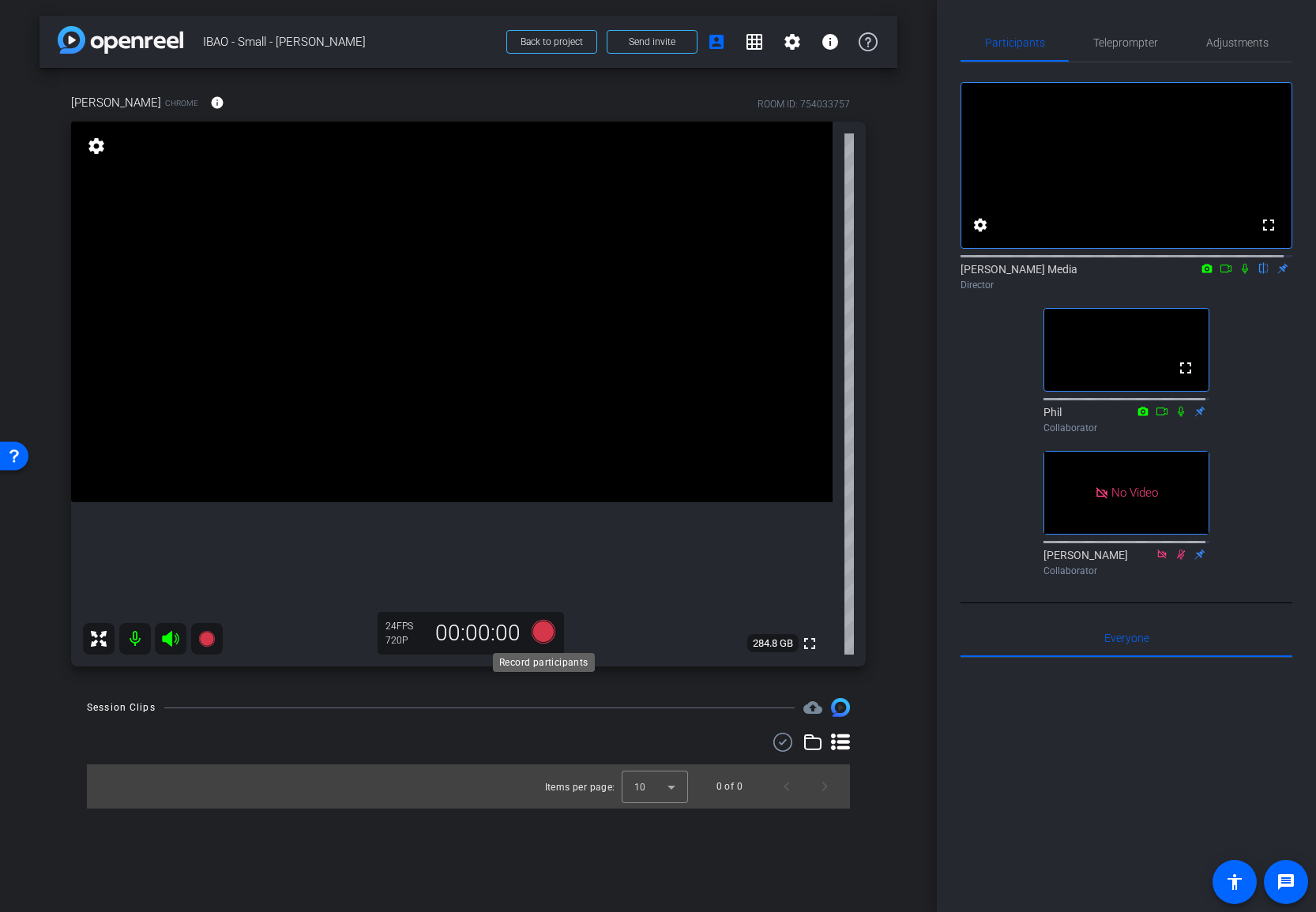
click at [544, 635] on icon at bounding box center [544, 632] width 24 height 24
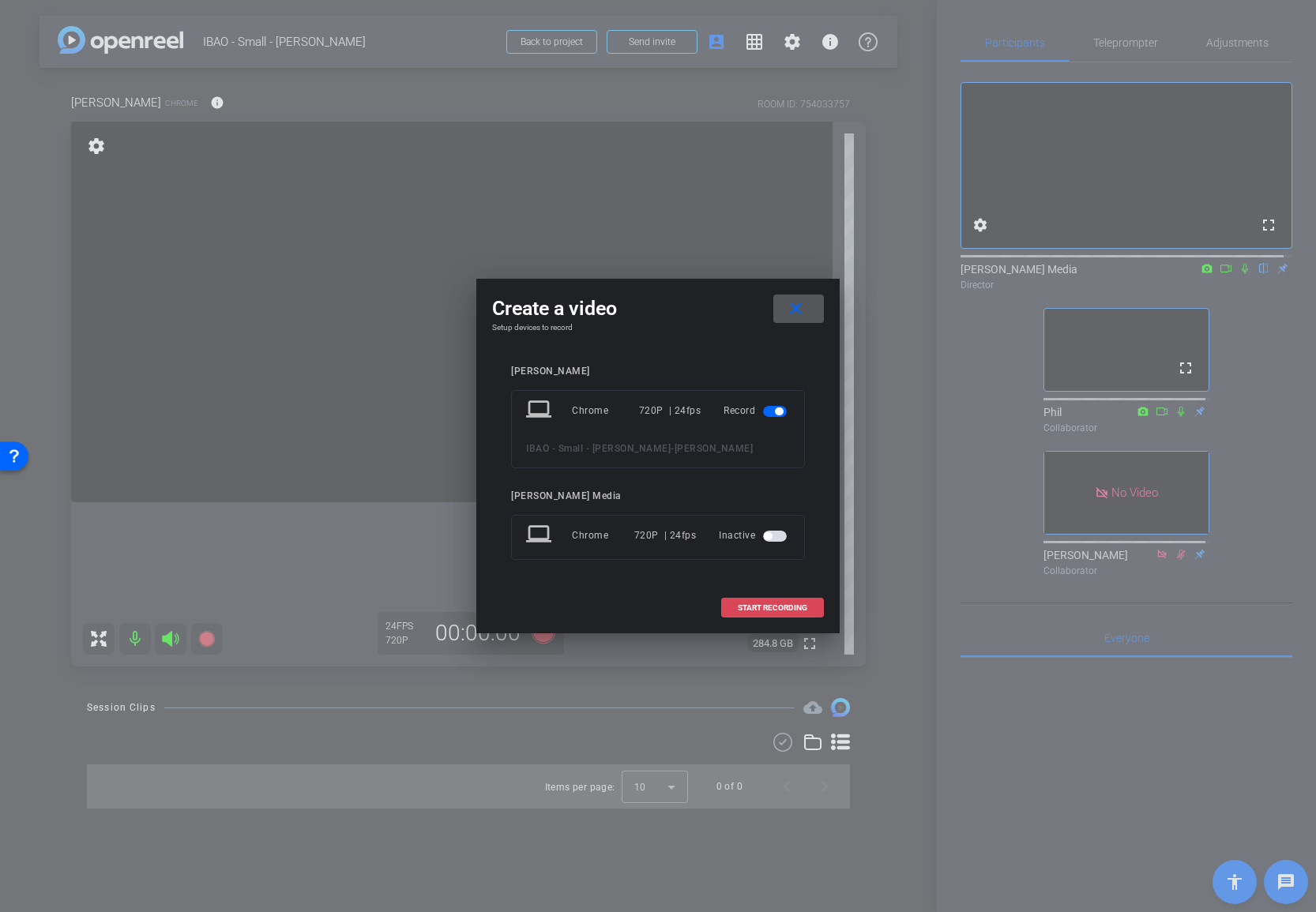
click at [768, 601] on span at bounding box center [772, 608] width 101 height 38
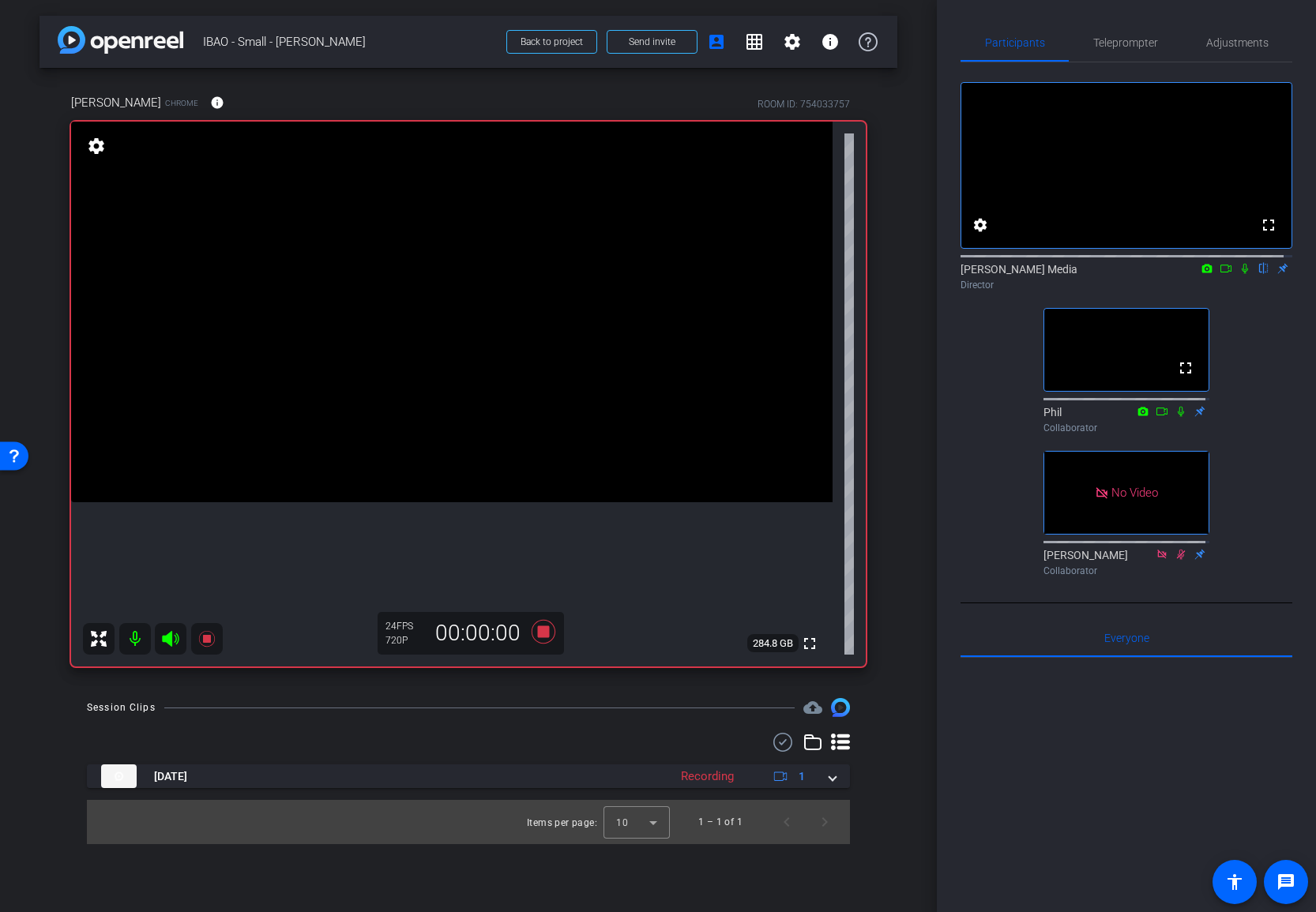
click at [1238, 274] on icon at bounding box center [1244, 268] width 13 height 11
click at [1219, 274] on icon at bounding box center [1225, 268] width 13 height 11
click at [1262, 345] on div "No Video Newcom Media Director fullscreen Phil Collaborator No Video Emily Ferr…" at bounding box center [1126, 323] width 331 height 521
click at [1257, 274] on icon at bounding box center [1263, 268] width 13 height 11
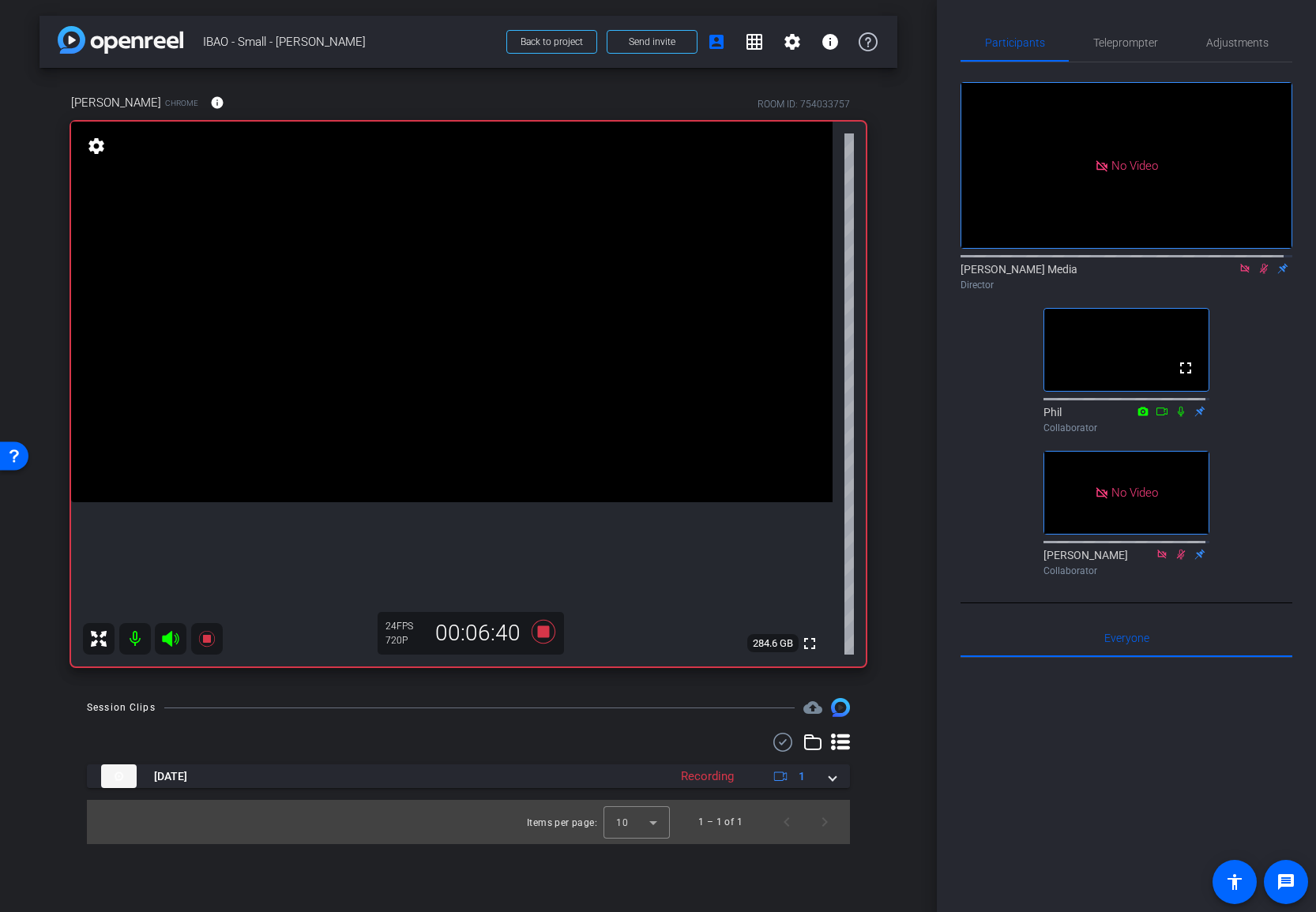
click at [1257, 274] on icon at bounding box center [1263, 268] width 13 height 11
click at [1240, 272] on icon at bounding box center [1244, 268] width 9 height 9
click at [1253, 366] on div "fullscreen settings Newcom Media flip Director fullscreen Phil Collaborator No …" at bounding box center [1126, 323] width 331 height 521
click at [950, 486] on div "Participants Teleprompter Adjustments fullscreen settings Newcom Media flip Dir…" at bounding box center [1126, 456] width 379 height 912
click at [1092, 750] on div at bounding box center [1126, 853] width 331 height 391
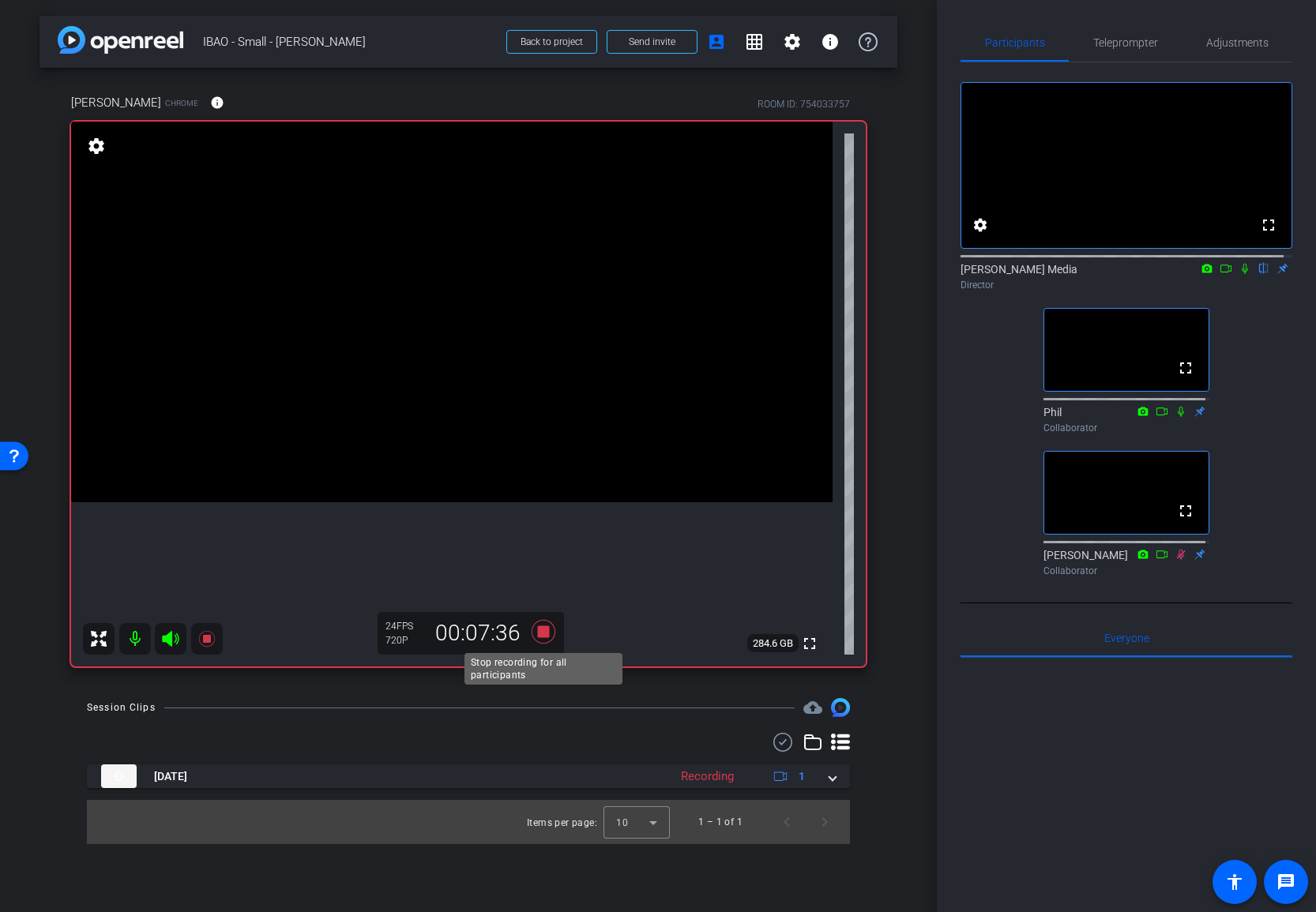
click at [542, 631] on icon at bounding box center [544, 632] width 24 height 24
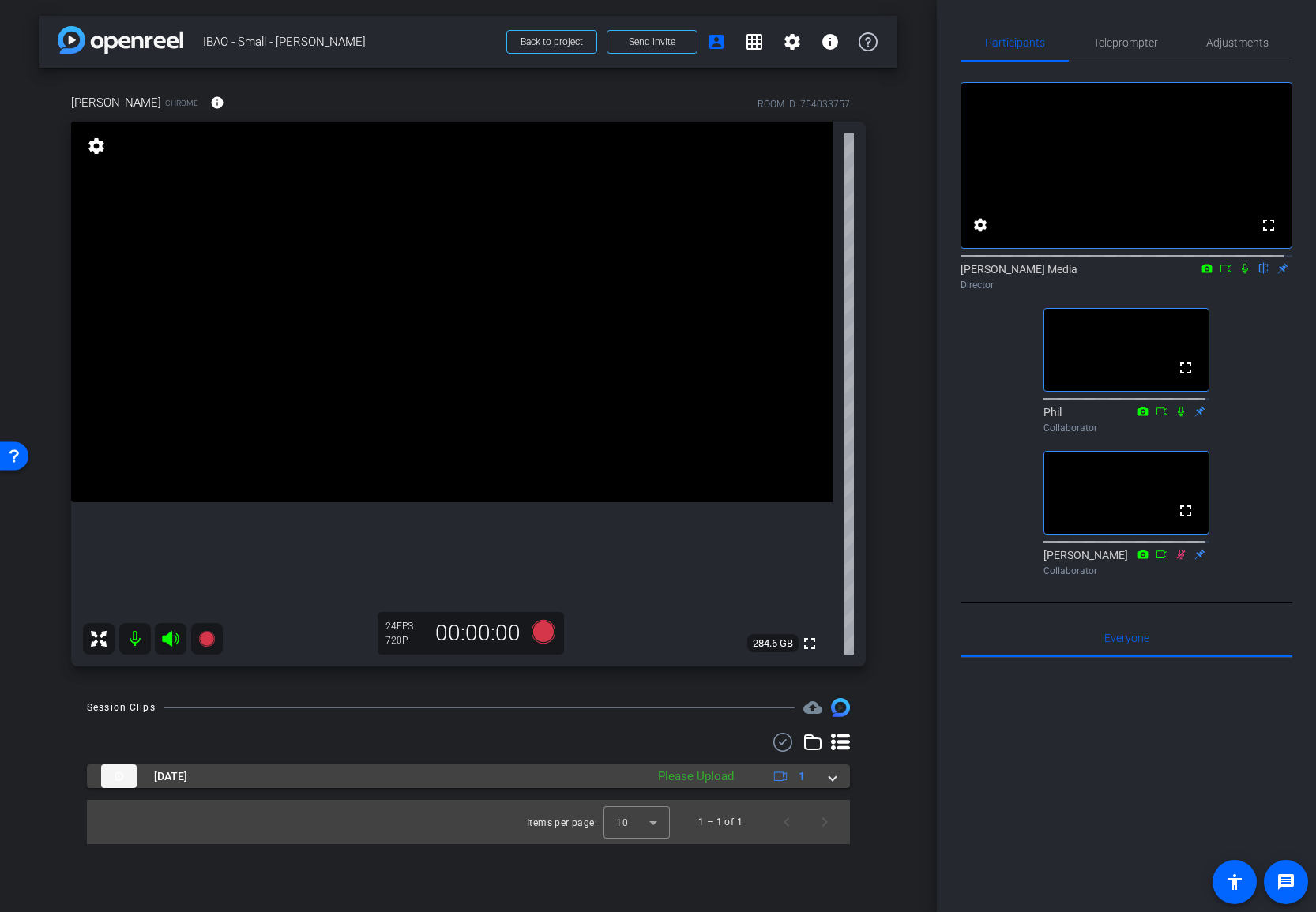
click at [837, 778] on mat-expansion-panel-header "Oct 6, 2025 Please Upload 1" at bounding box center [467, 777] width 763 height 24
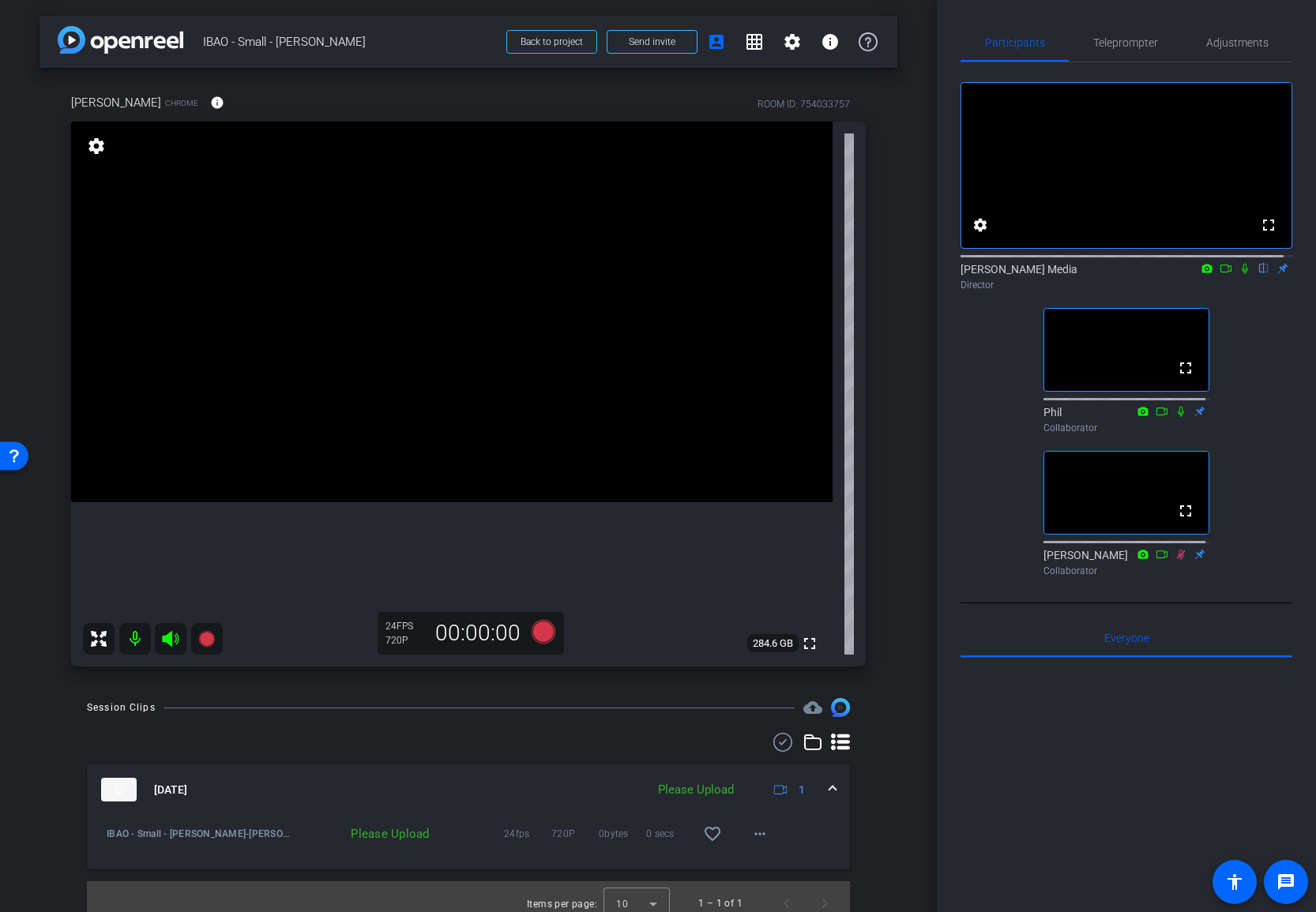
scroll to position [14, 0]
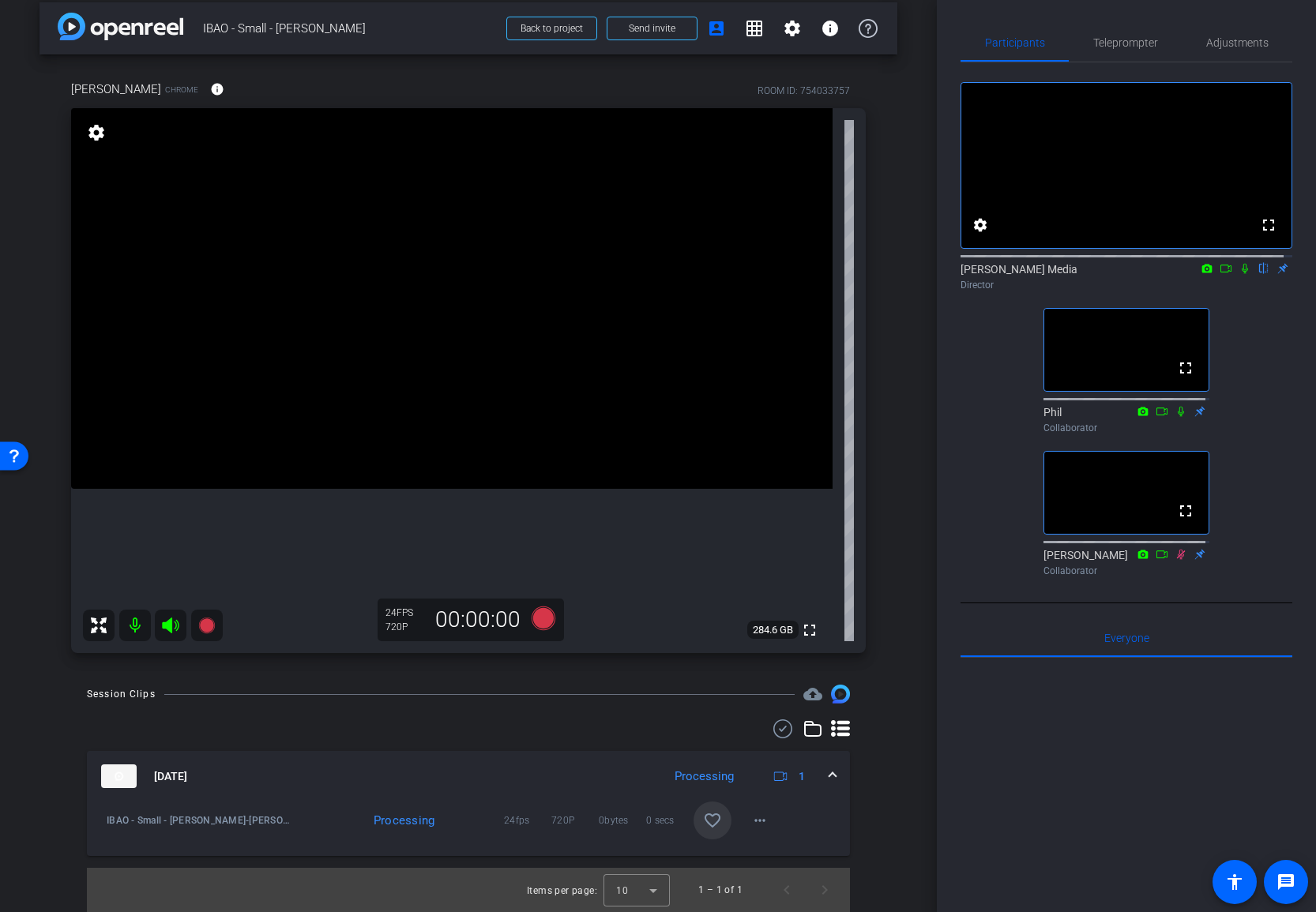
click at [708, 827] on mat-icon "favorite_border" at bounding box center [712, 820] width 19 height 19
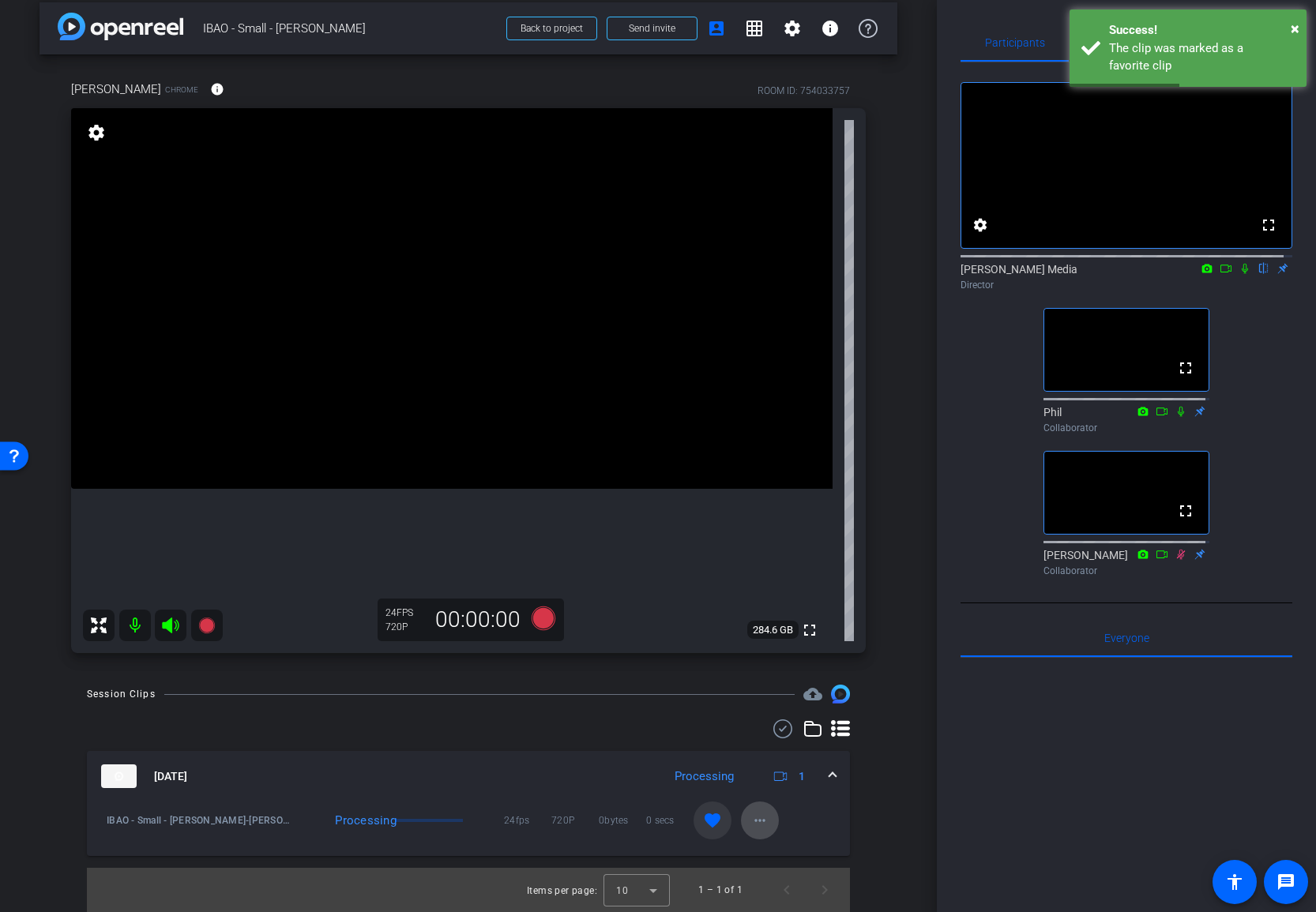
click at [750, 822] on mat-icon "more_horiz" at bounding box center [759, 820] width 19 height 19
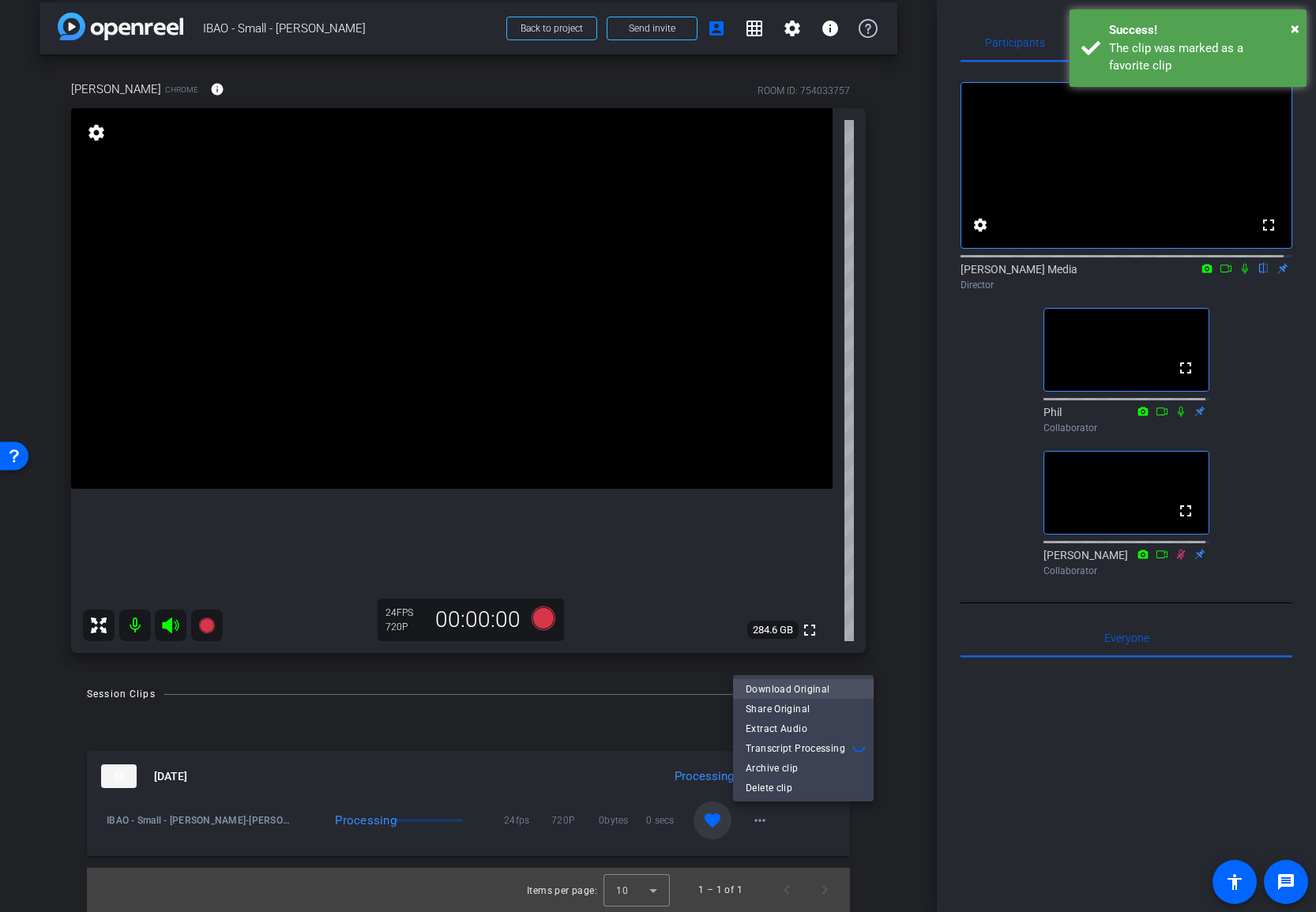
click at [783, 688] on span "Download Original" at bounding box center [803, 689] width 116 height 19
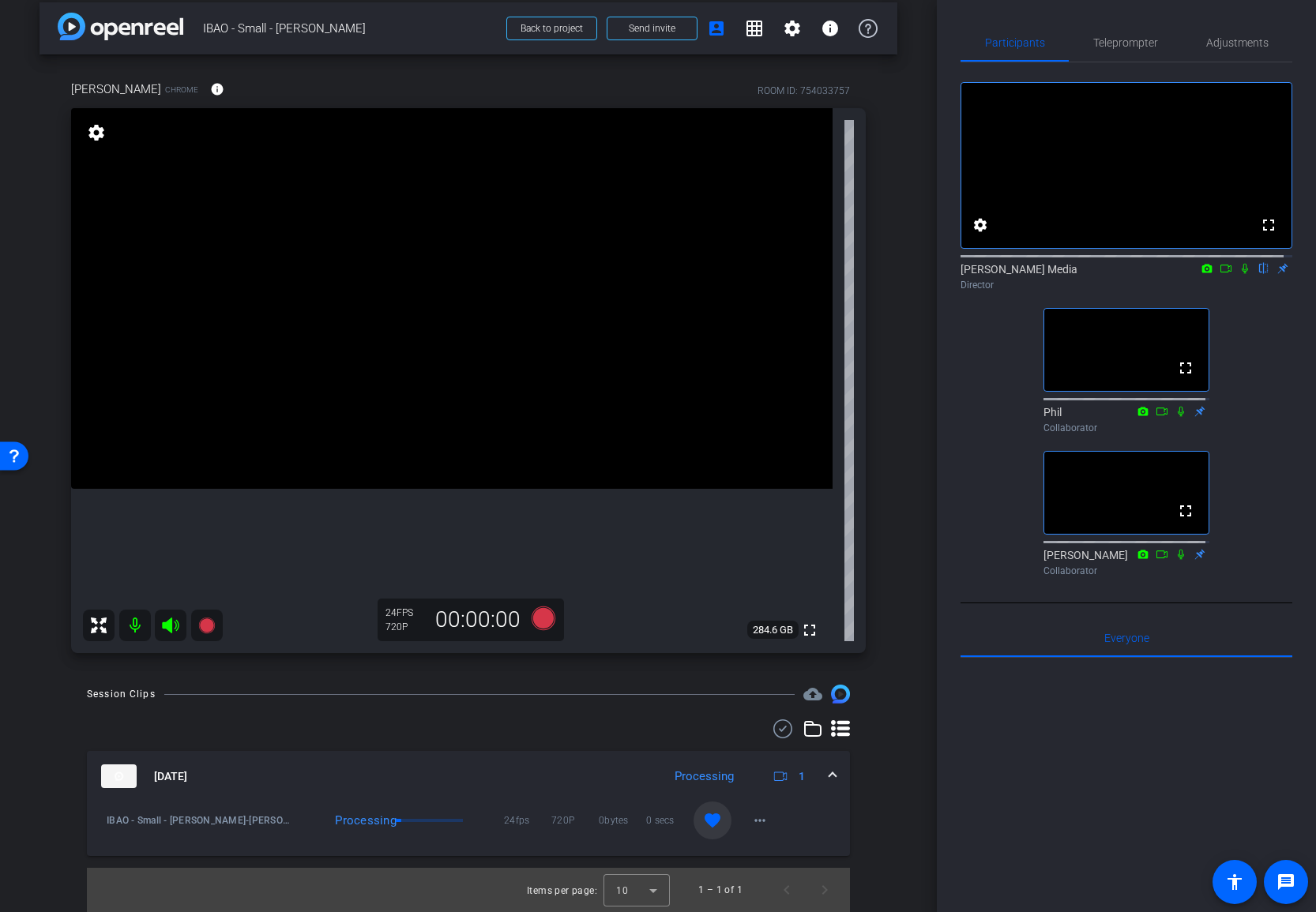
scroll to position [0, 0]
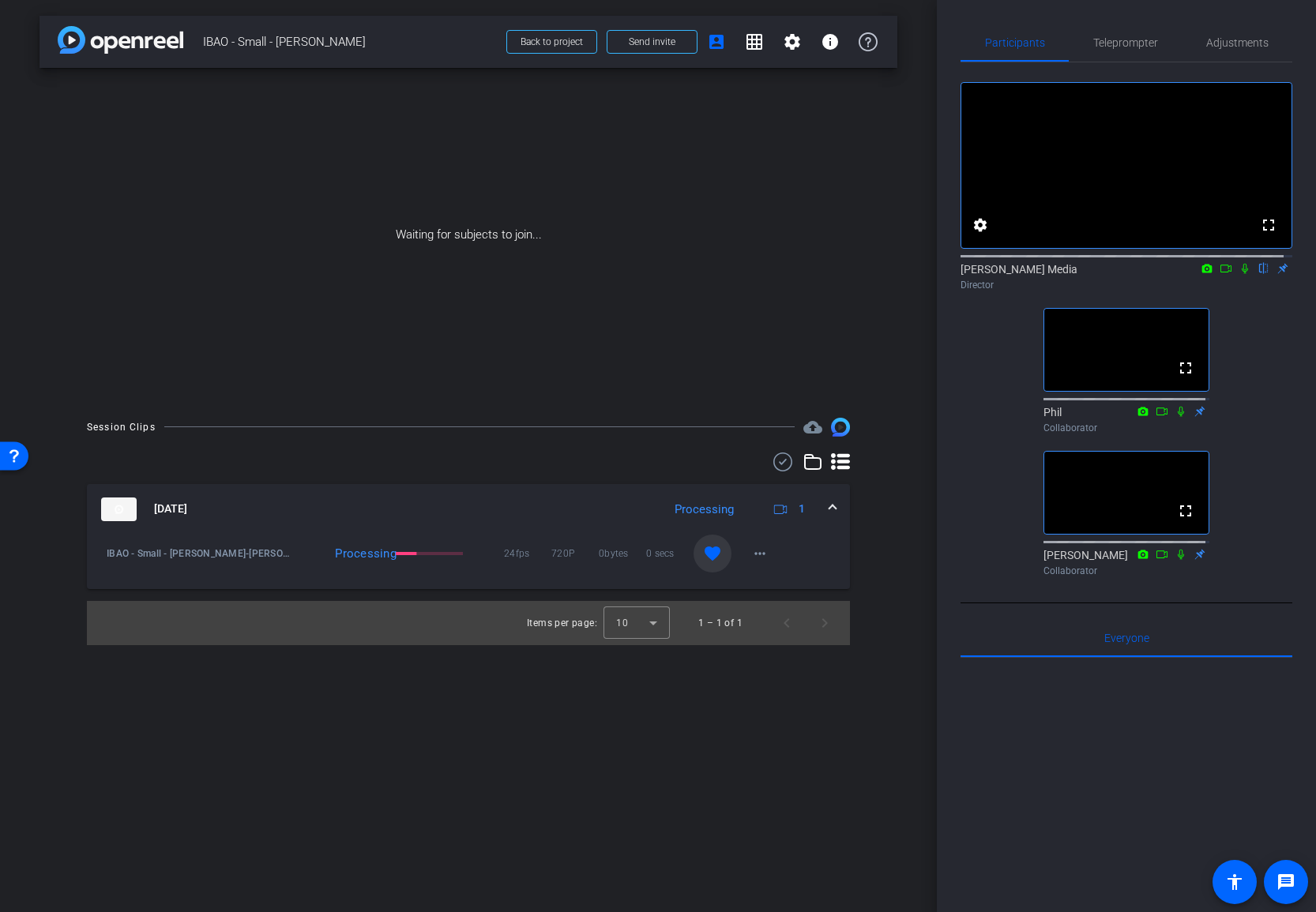
drag, startPoint x: 1052, startPoint y: 803, endPoint x: 888, endPoint y: 815, distance: 164.4
click at [1050, 803] on div at bounding box center [1126, 853] width 331 height 391
click at [713, 802] on div "arrow_back IBAO - Small - Bruce McKay Back to project Send invite account_box g…" at bounding box center [468, 456] width 937 height 912
click at [758, 552] on mat-icon "more_horiz" at bounding box center [759, 553] width 19 height 19
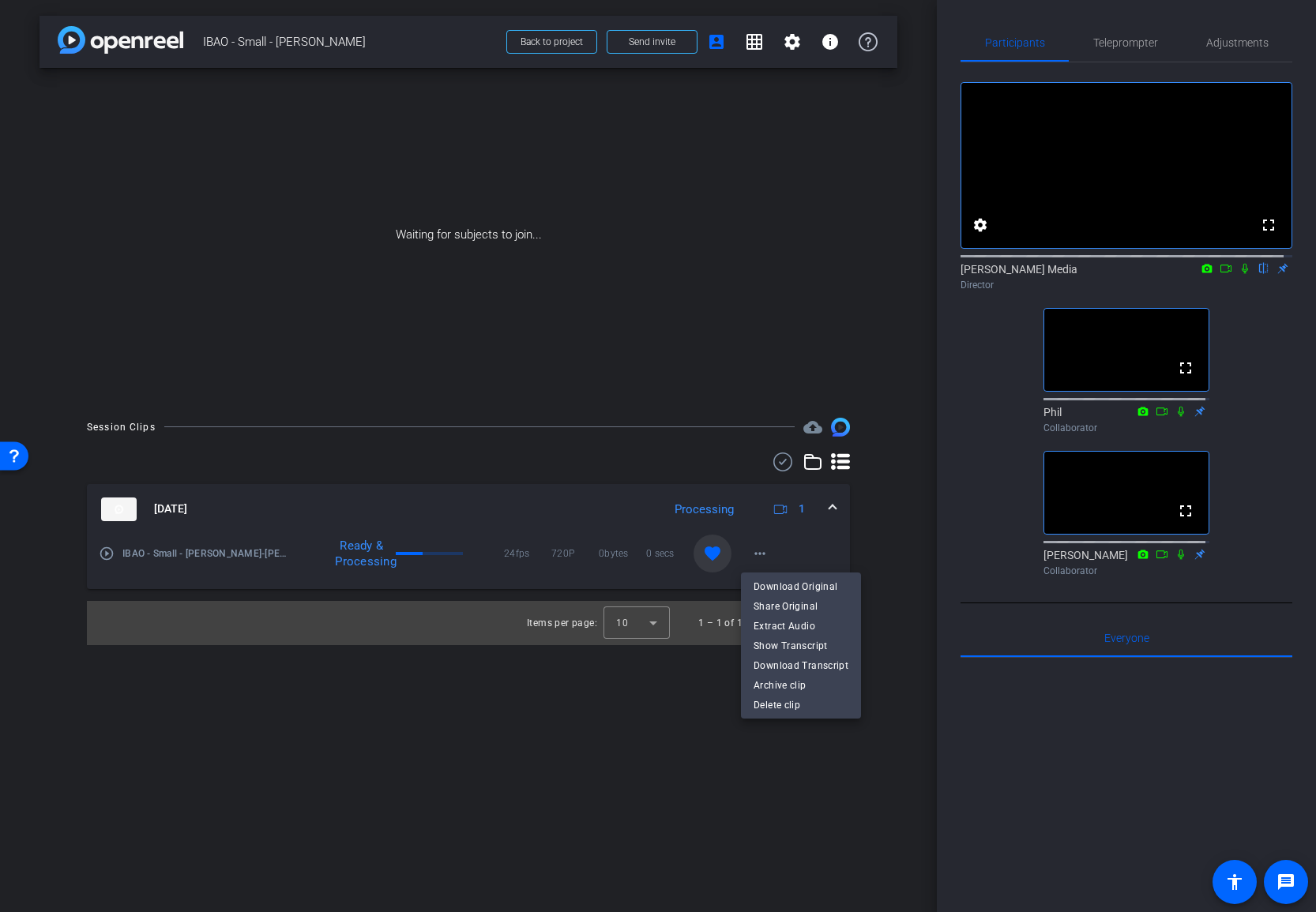
click at [523, 766] on div at bounding box center [658, 456] width 1316 height 912
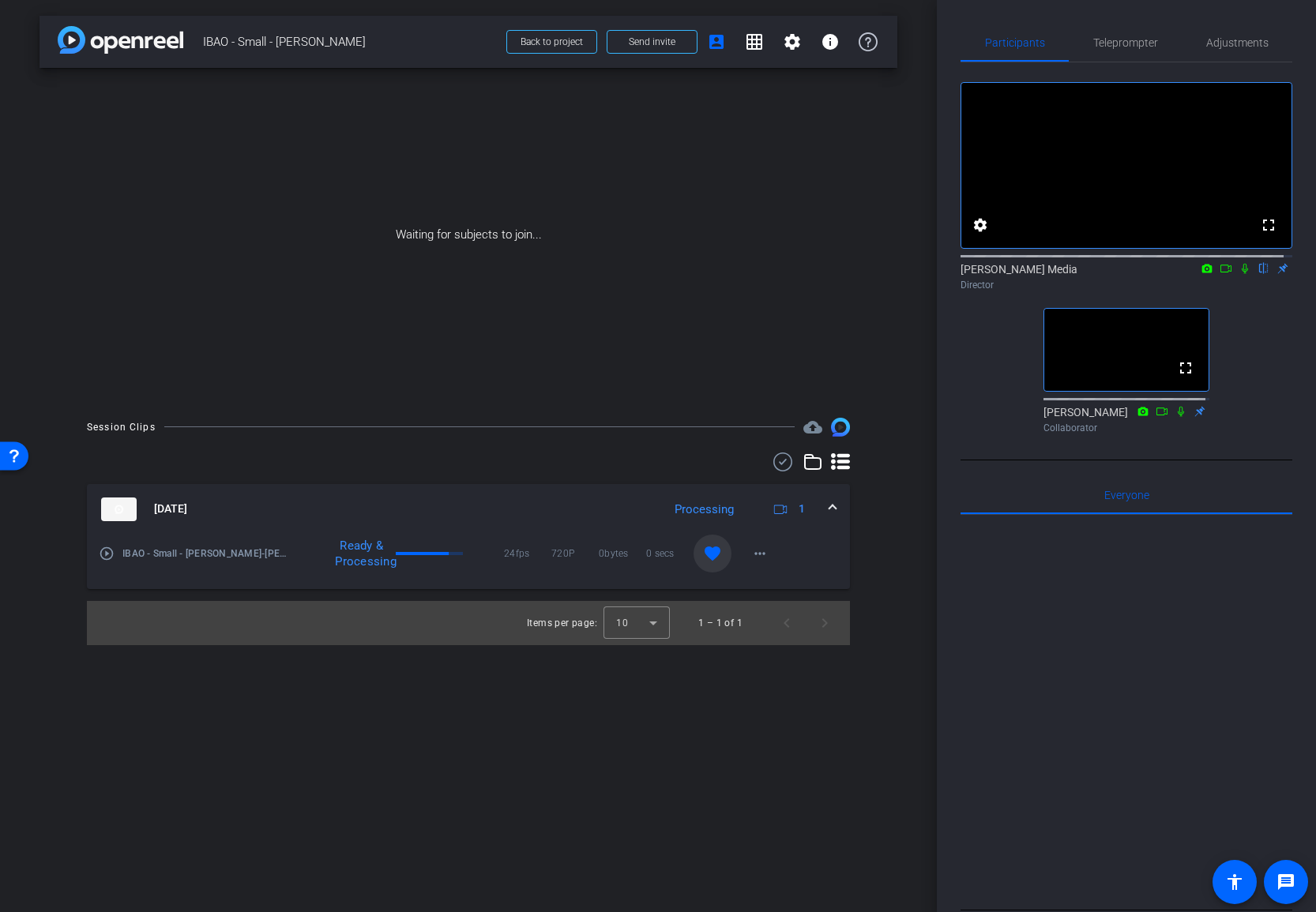
click at [758, 758] on div "arrow_back IBAO - Small - Bruce McKay Back to project Send invite account_box g…" at bounding box center [468, 456] width 937 height 912
click at [732, 792] on div "arrow_back IBAO - Small - Bruce McKay Back to project Send invite account_box g…" at bounding box center [468, 456] width 937 height 912
click at [696, 774] on div "arrow_back IBAO - Small - Bruce McKay Back to project Send invite account_box g…" at bounding box center [468, 456] width 937 height 912
click at [1186, 378] on mat-icon "fullscreen" at bounding box center [1185, 368] width 19 height 19
click at [1169, 387] on span at bounding box center [1185, 368] width 38 height 38
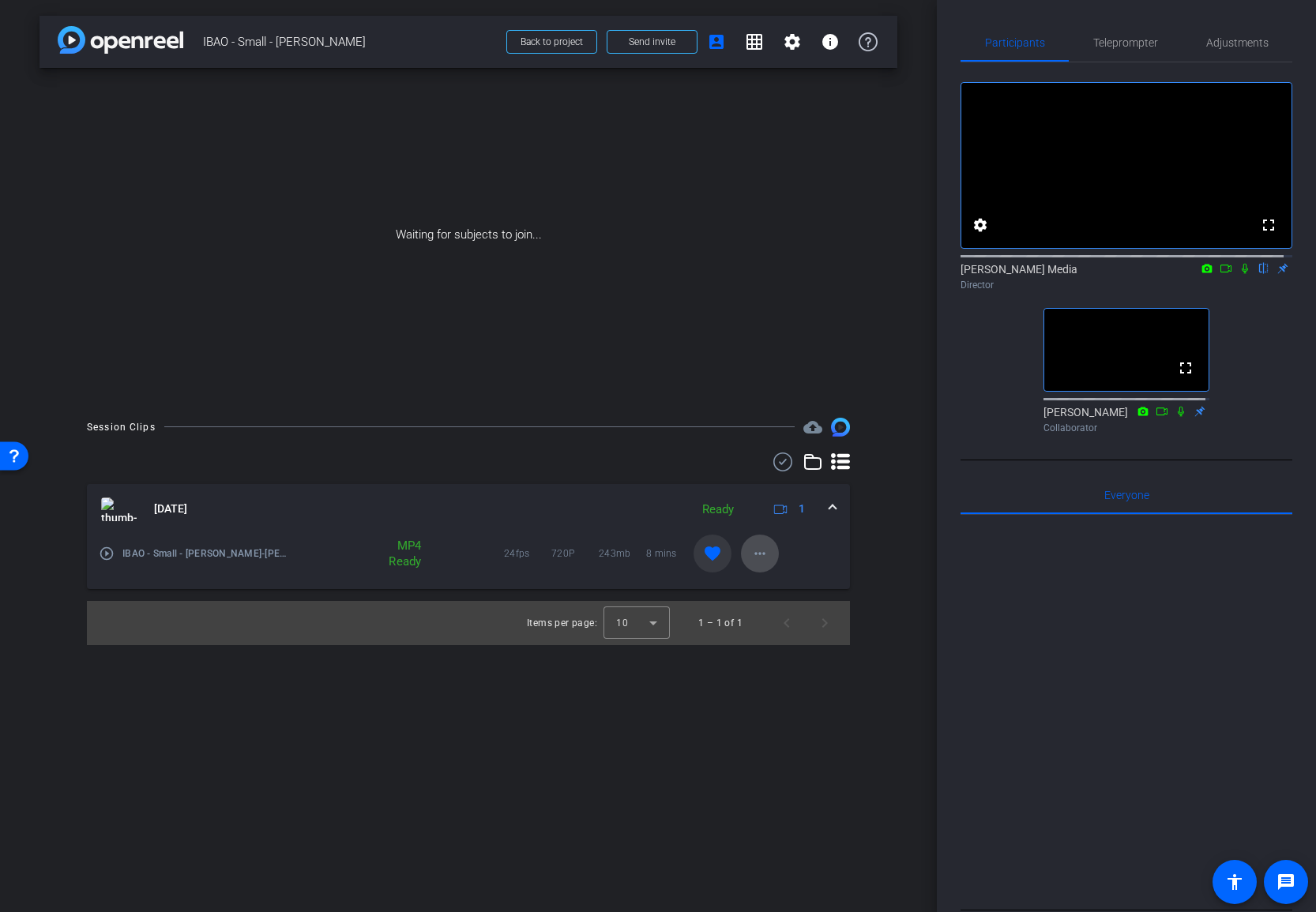
click at [754, 550] on mat-icon "more_horiz" at bounding box center [759, 553] width 19 height 19
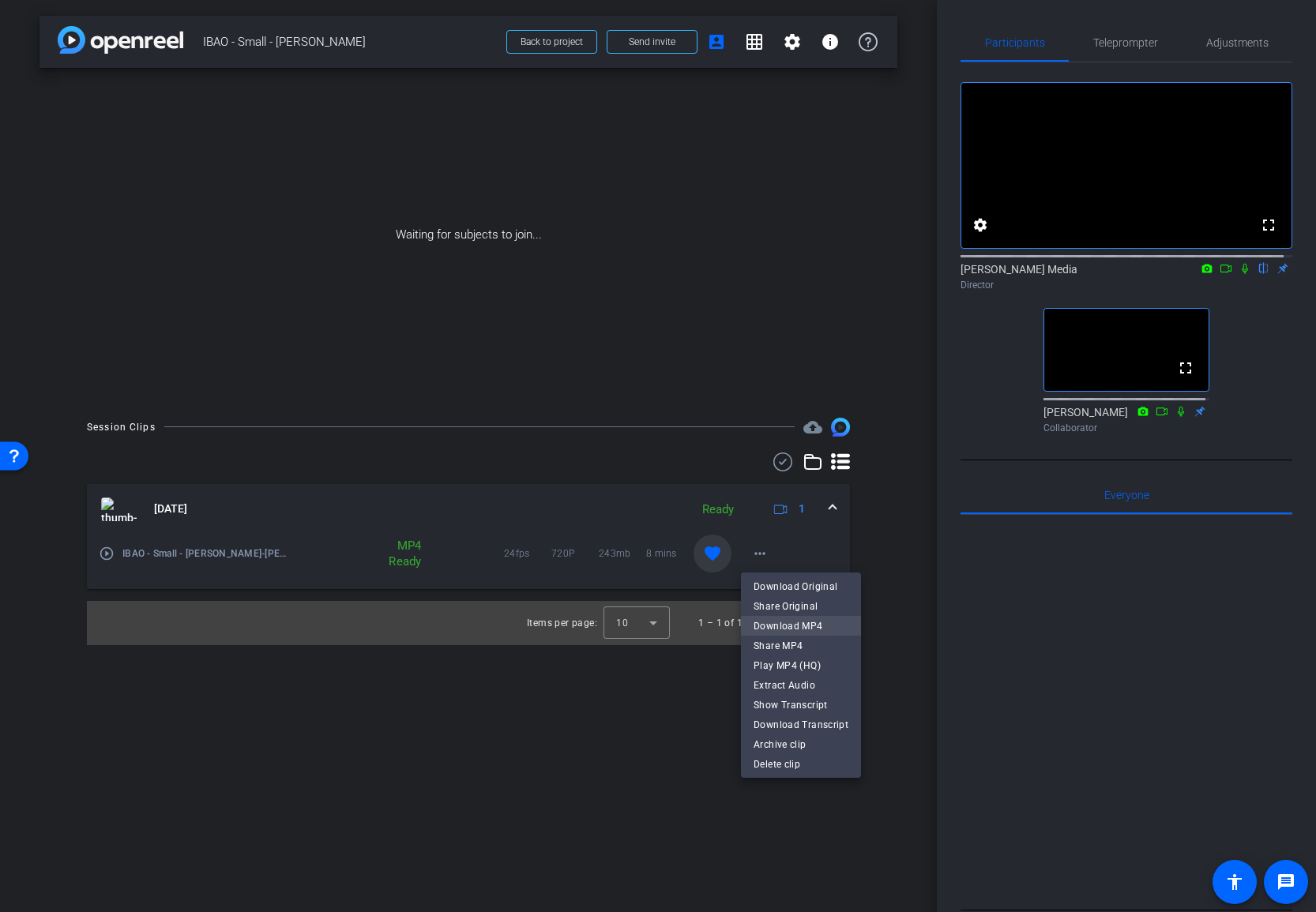
click at [789, 627] on span "Download MP4" at bounding box center [801, 626] width 95 height 19
